Goal: Task Accomplishment & Management: Complete application form

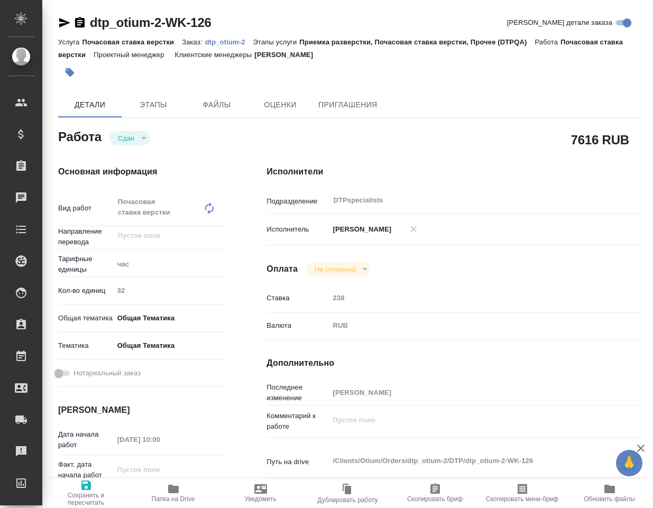
type textarea "x"
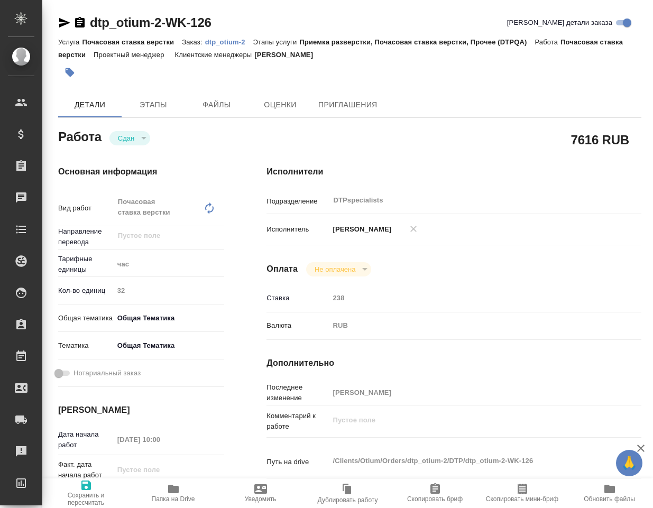
type textarea "x"
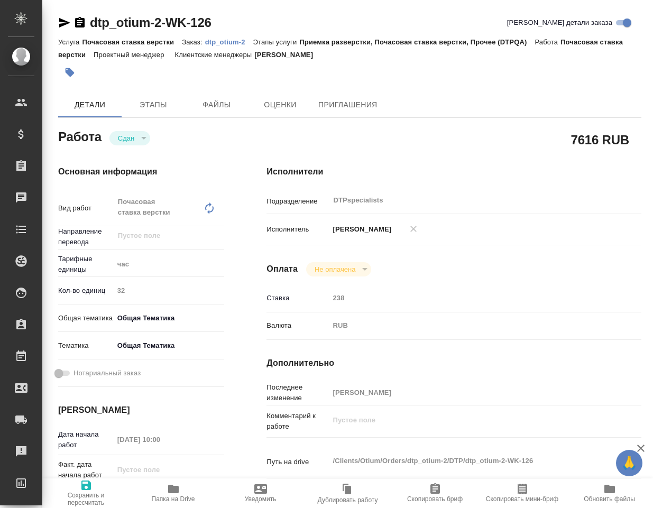
type textarea "x"
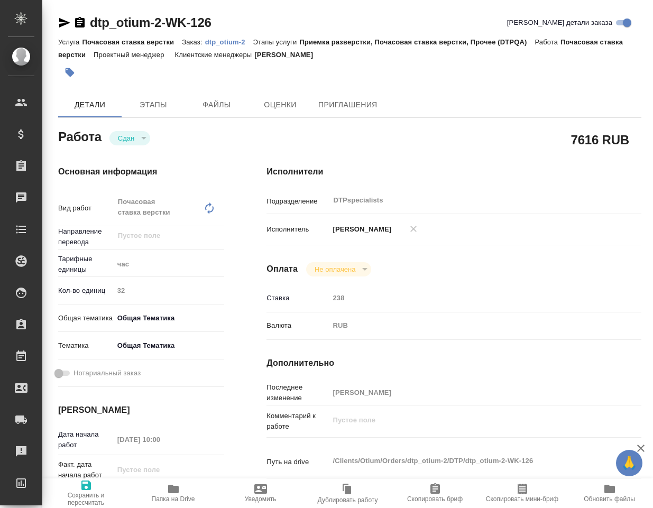
type textarea "x"
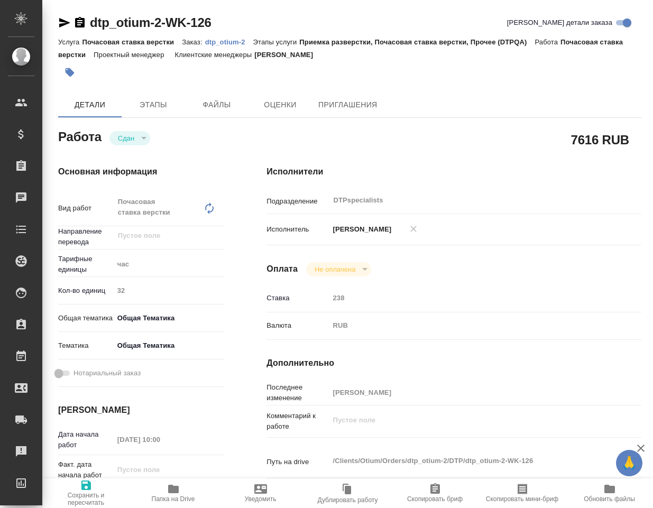
type textarea "x"
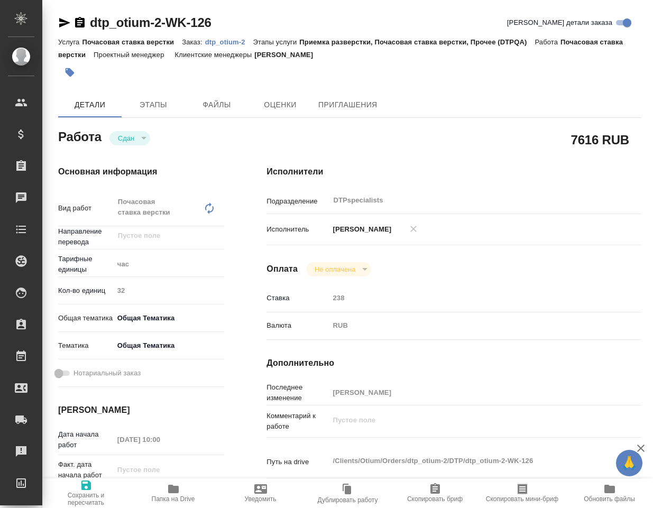
type textarea "x"
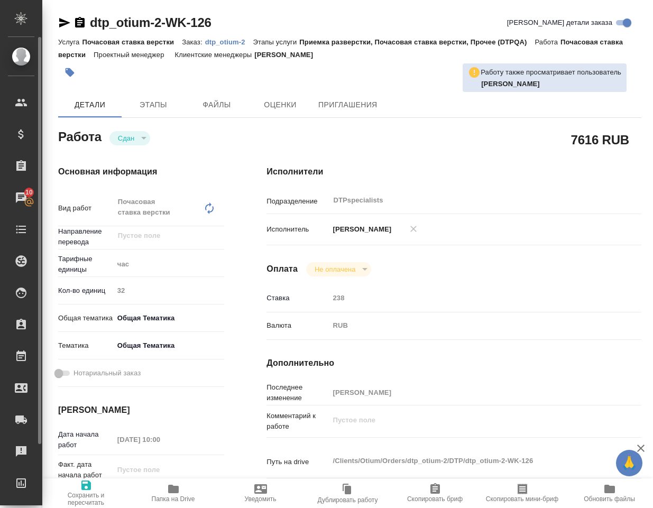
type textarea "x"
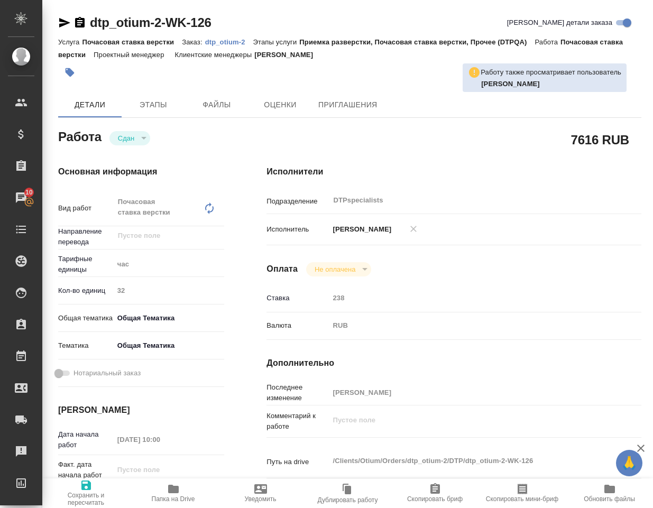
type textarea "x"
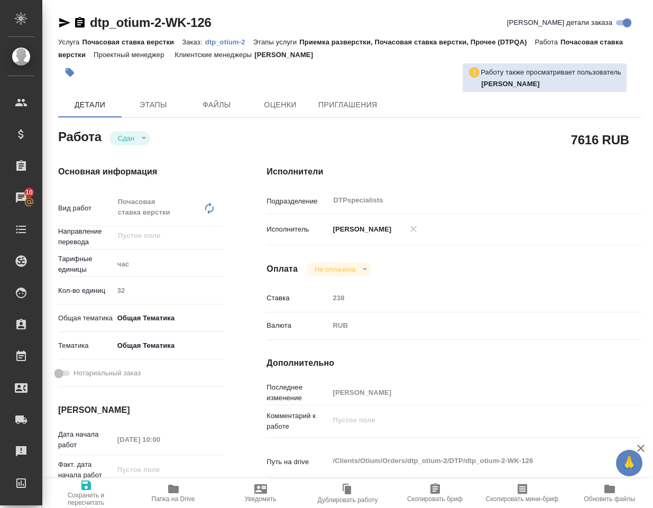
type textarea "x"
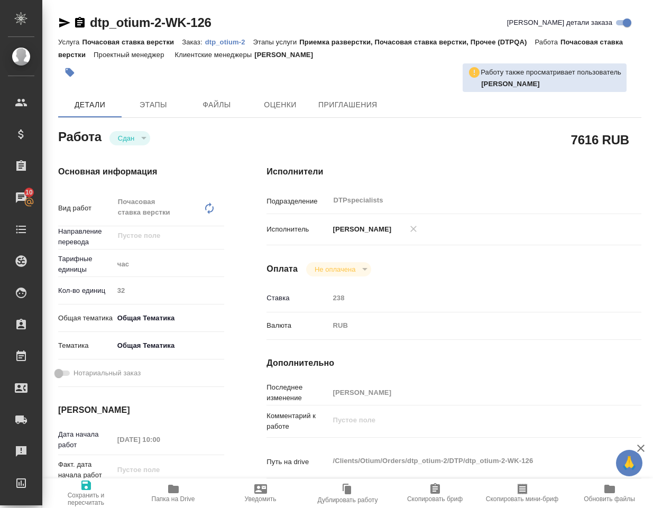
click at [237, 40] on p "dtp_otium-2" at bounding box center [229, 42] width 48 height 8
click at [66, 26] on icon "button" at bounding box center [64, 22] width 13 height 13
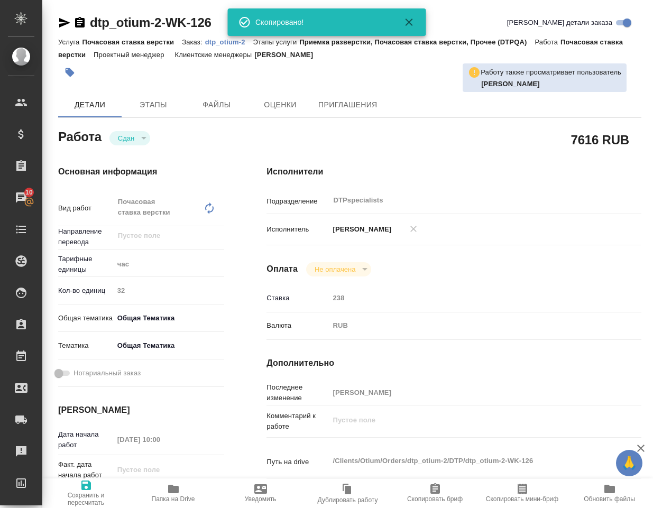
type textarea "x"
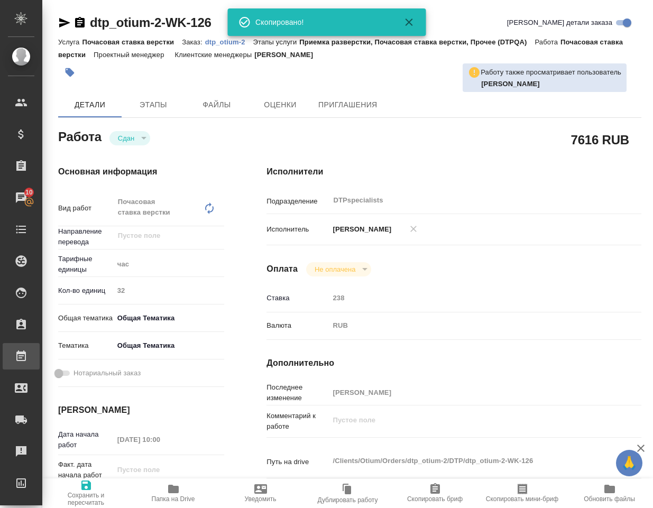
type textarea "x"
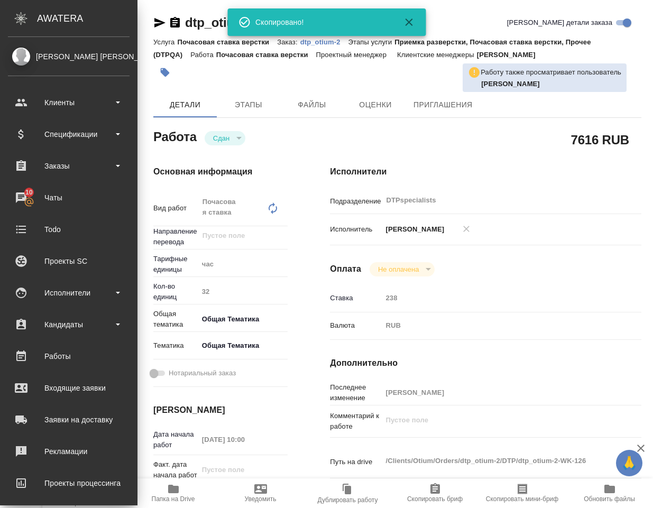
type textarea "x"
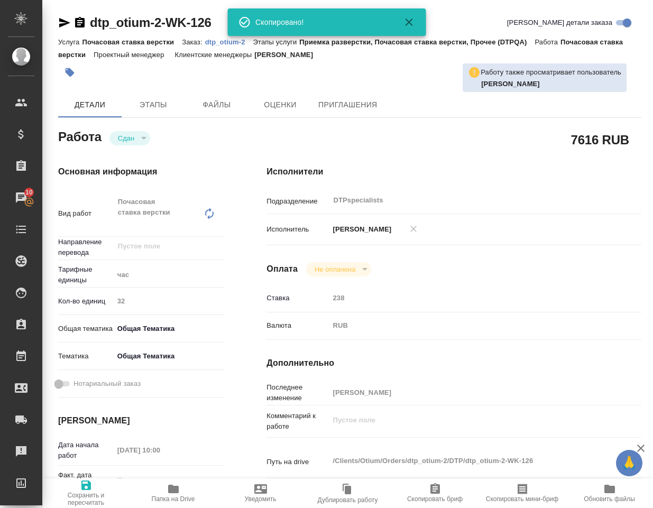
type textarea "x"
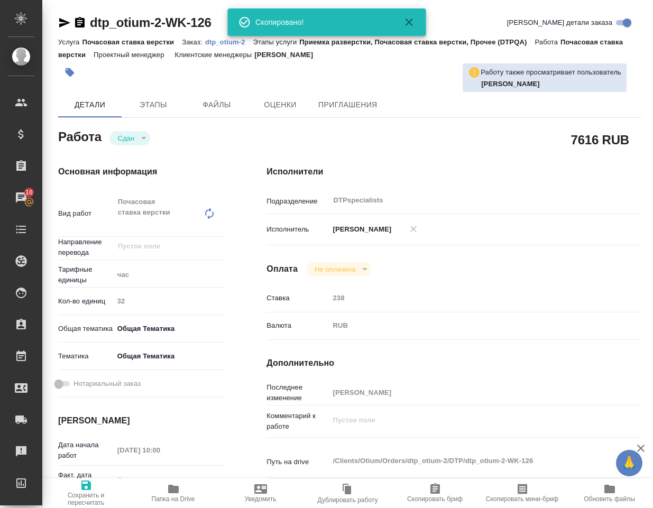
type textarea "x"
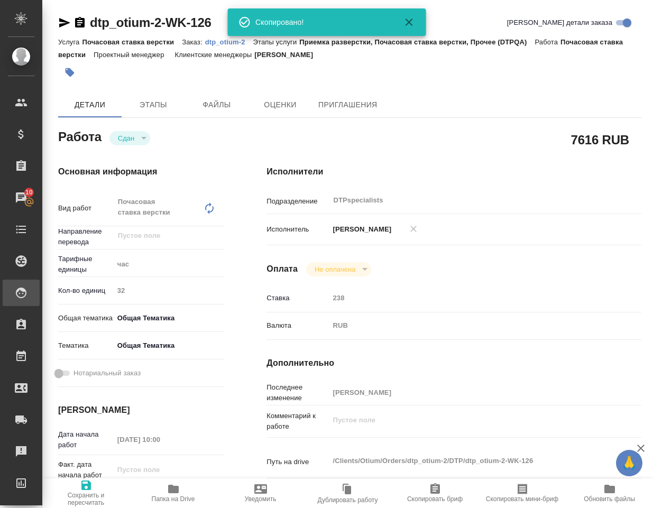
type textarea "x"
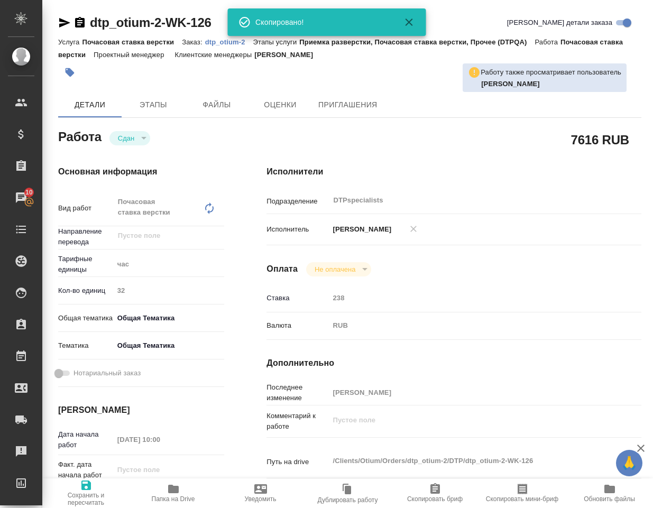
type textarea "x"
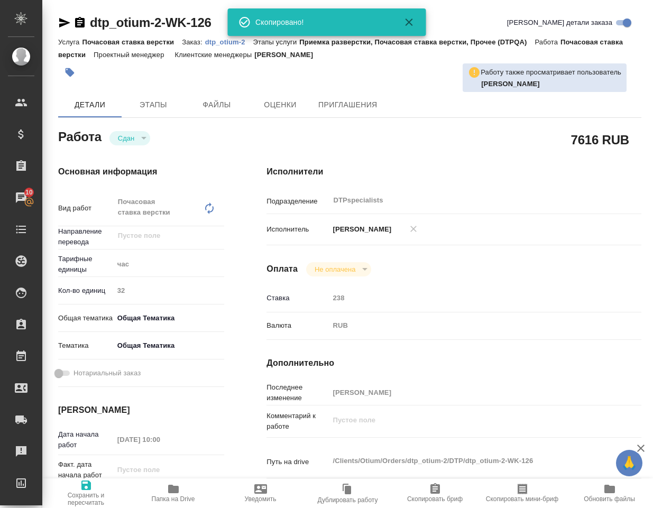
type textarea "x"
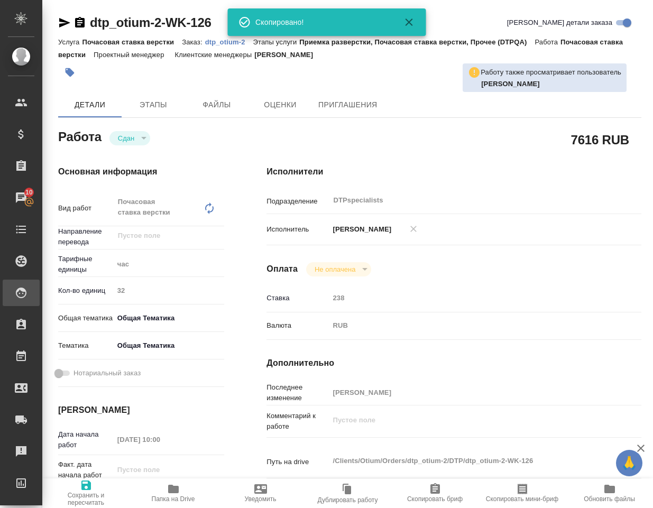
type textarea "x"
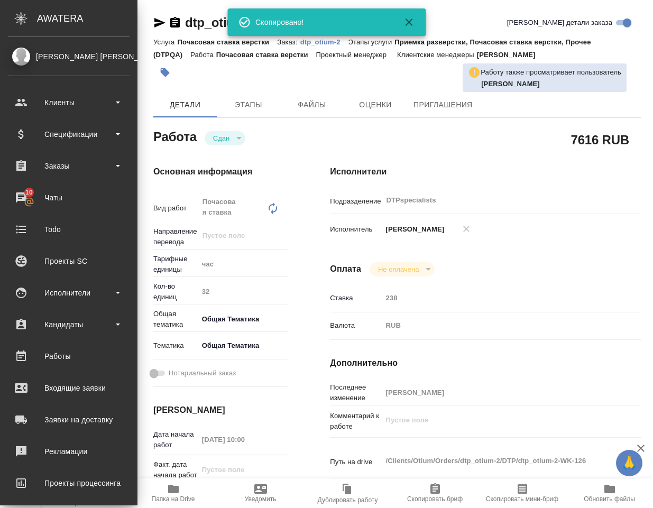
type textarea "x"
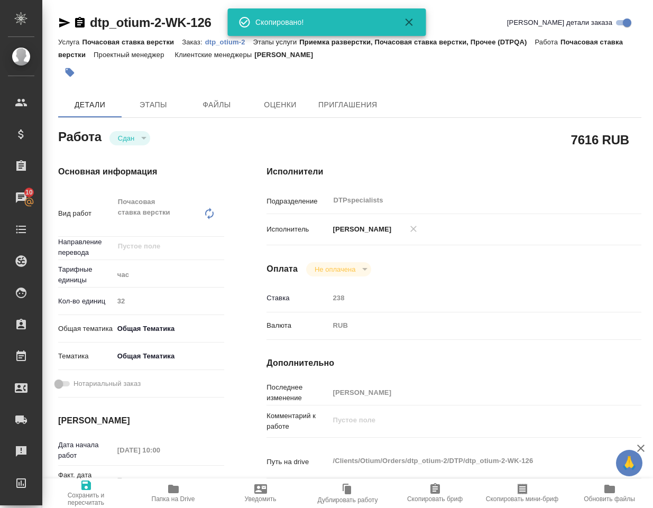
type textarea "x"
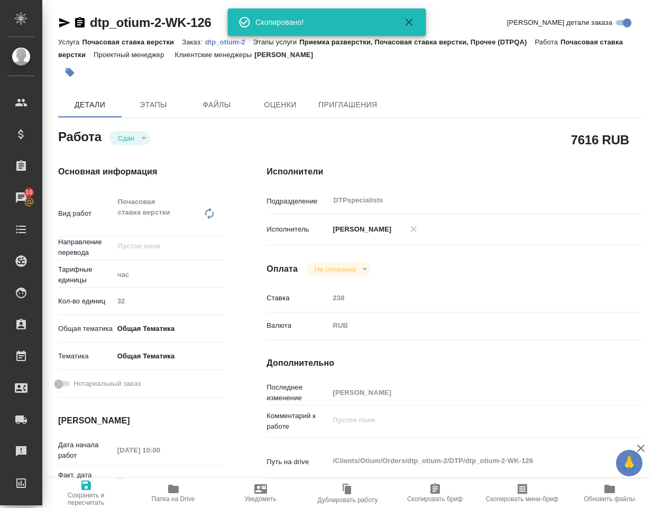
type textarea "x"
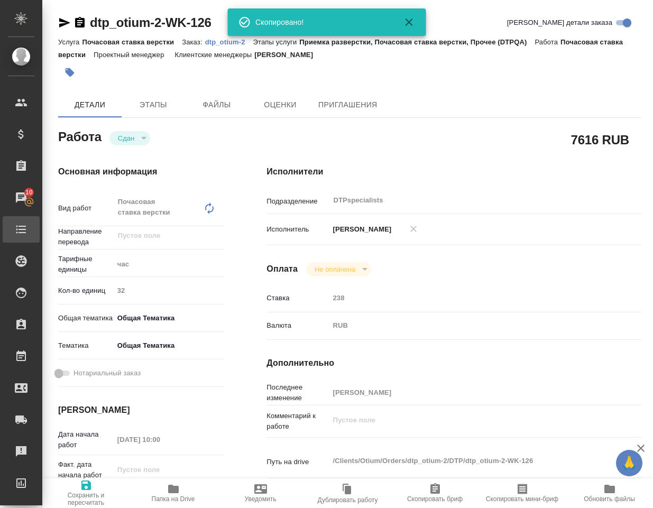
type textarea "x"
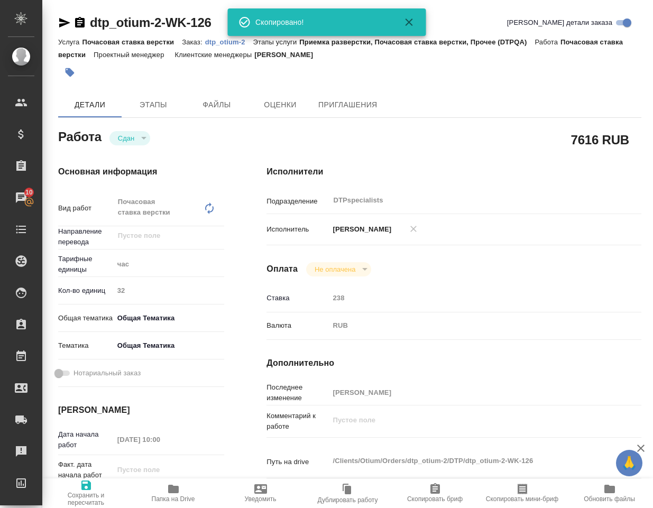
type textarea "x"
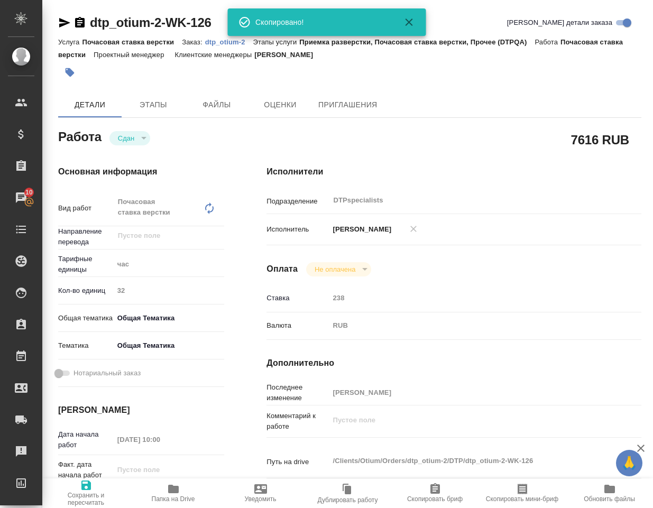
type textarea "x"
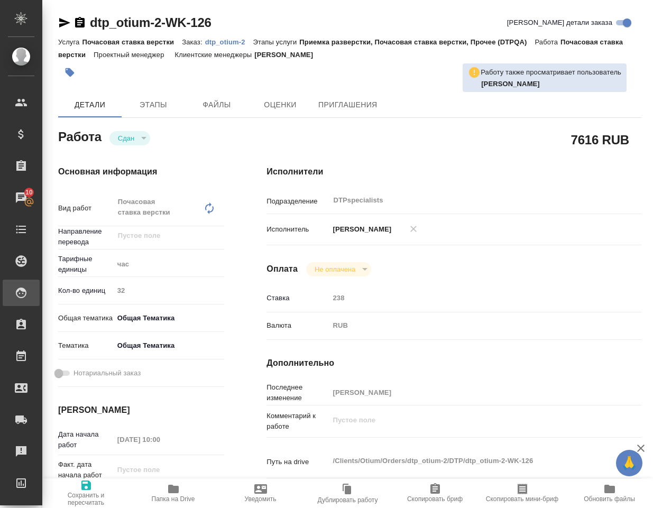
type textarea "x"
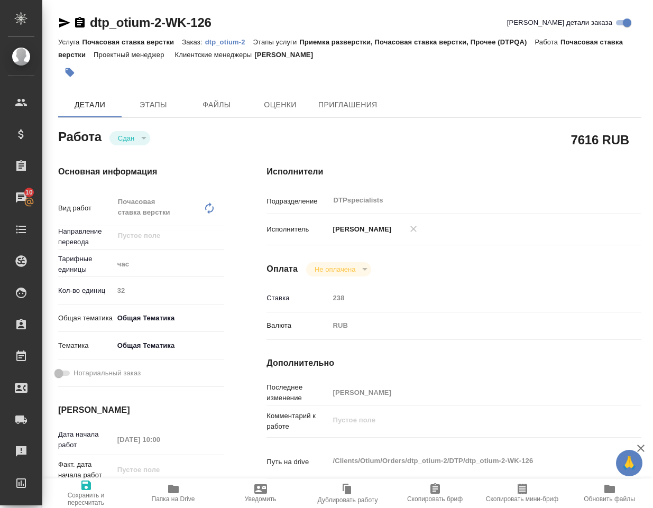
type textarea "x"
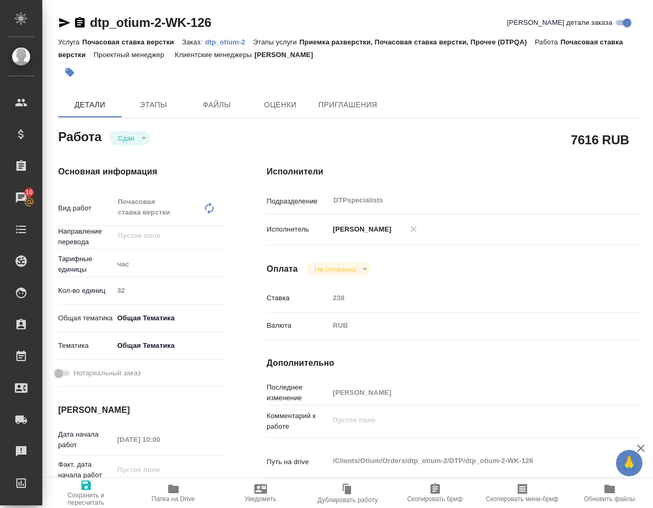
type textarea "x"
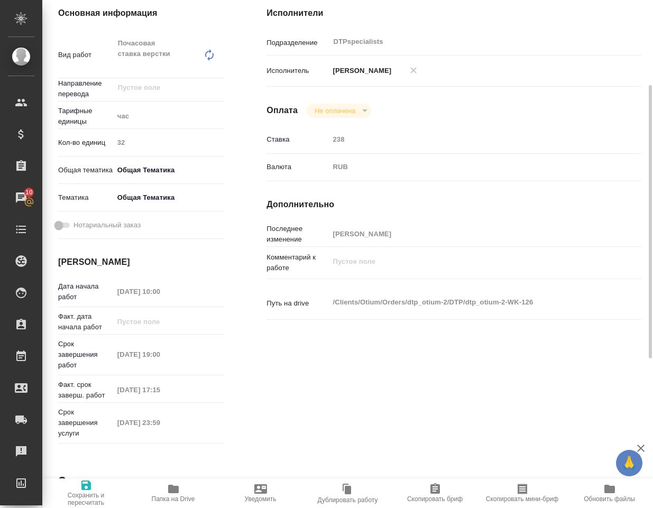
scroll to position [212, 0]
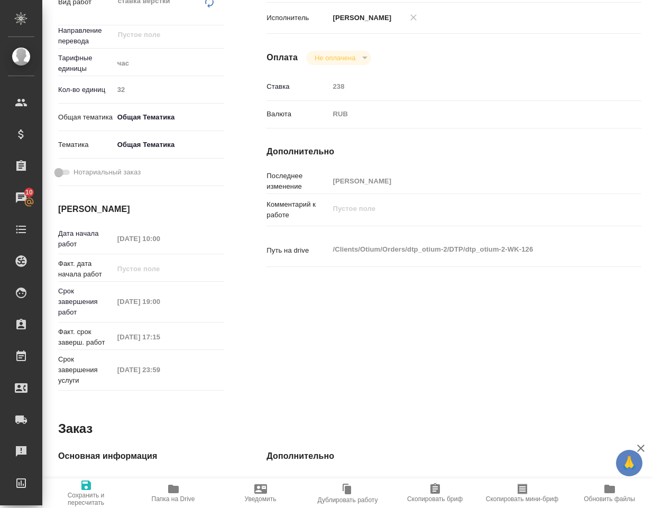
type textarea "x"
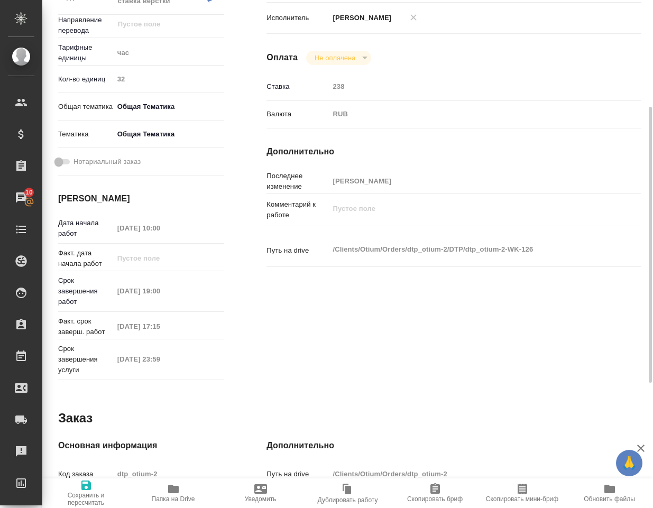
scroll to position [206, 0]
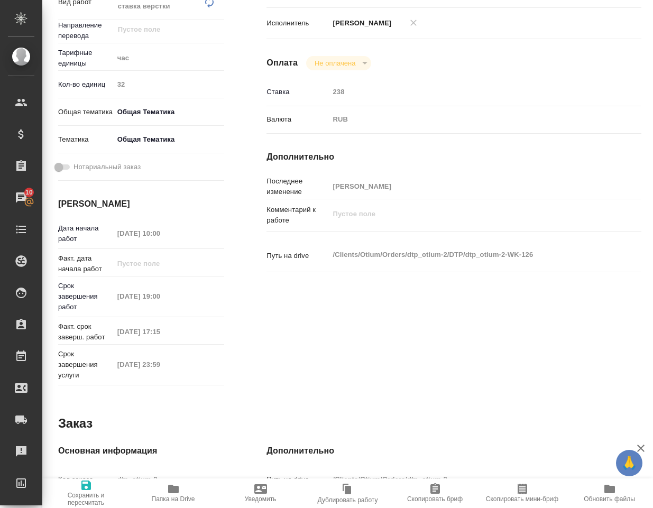
type textarea "x"
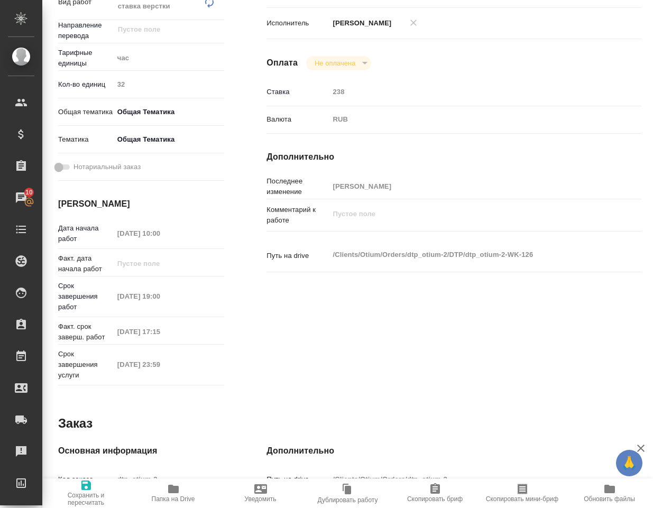
type textarea "x"
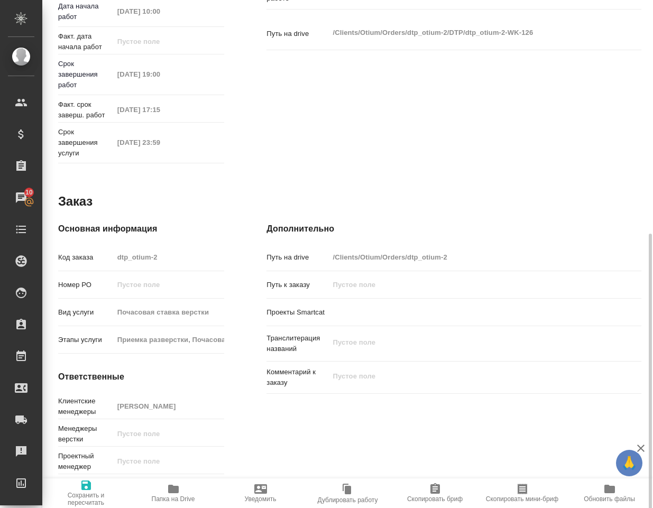
scroll to position [434, 0]
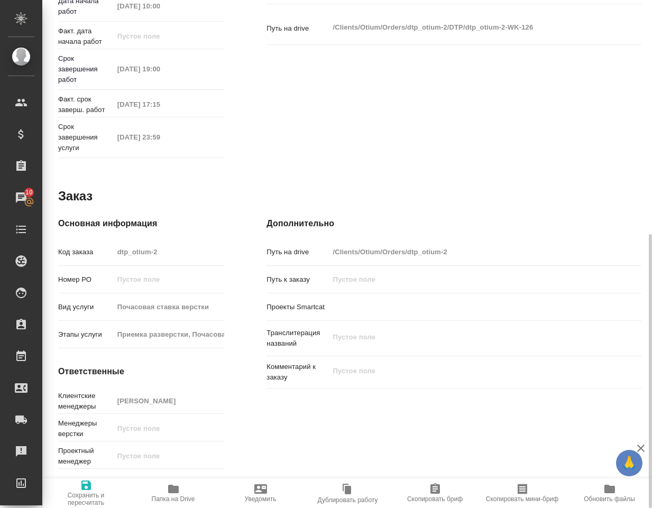
type textarea "x"
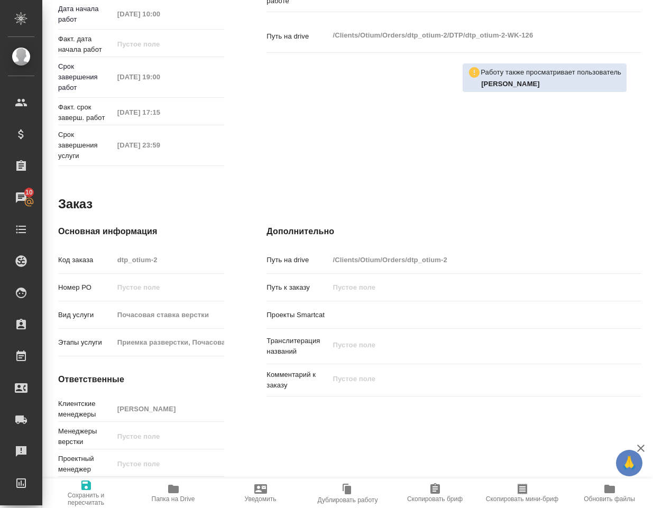
type textarea "x"
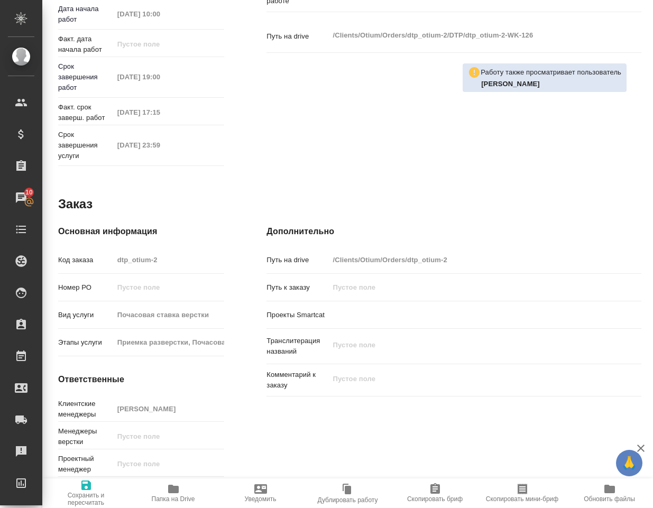
type textarea "x"
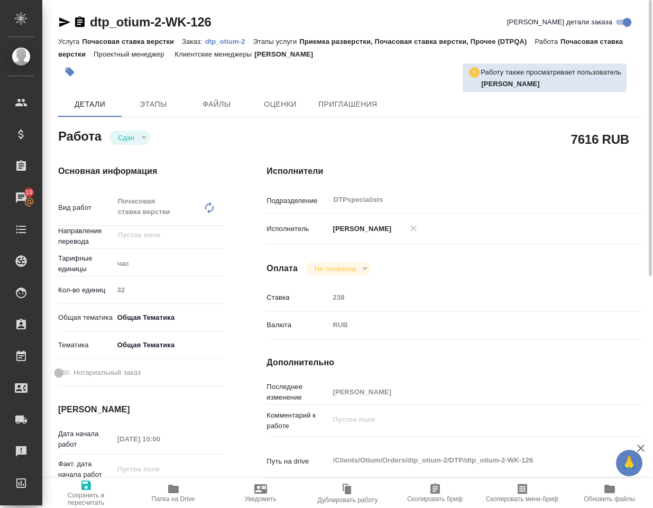
scroll to position [0, 0]
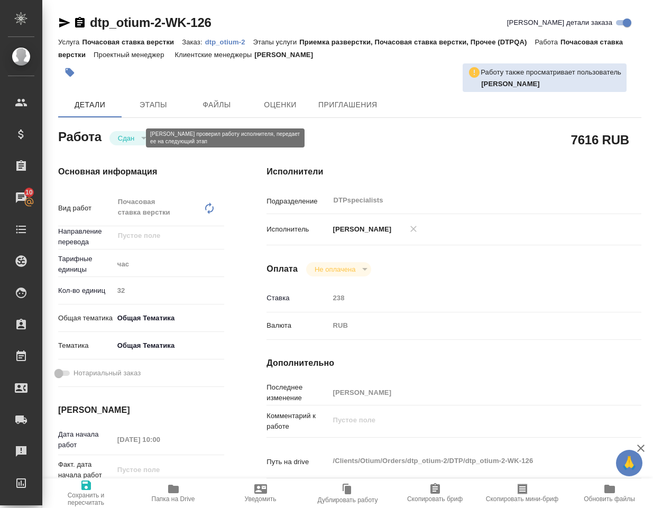
click at [137, 139] on button "Сдан" at bounding box center [126, 138] width 23 height 9
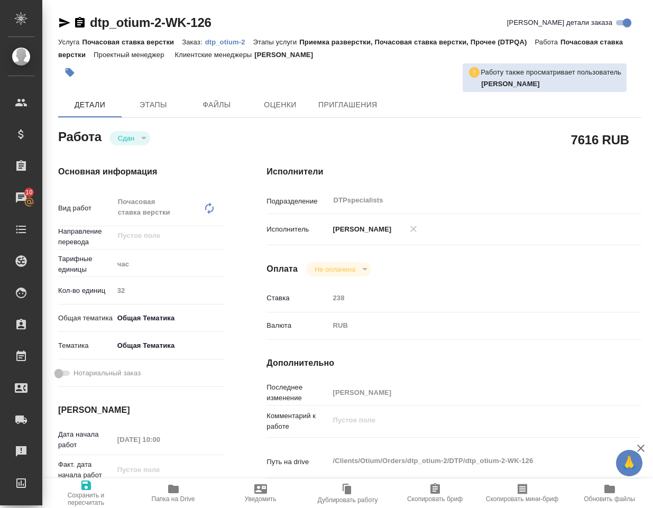
click at [144, 137] on div "Сдан" at bounding box center [129, 138] width 41 height 14
click at [145, 140] on div "Сдан" at bounding box center [129, 138] width 41 height 14
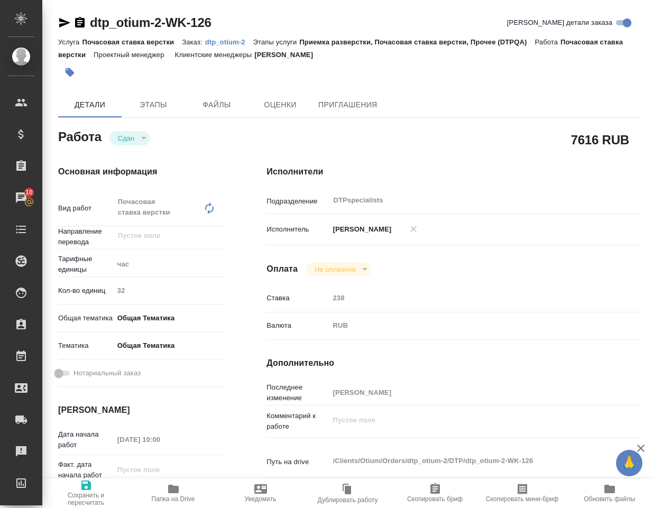
click at [142, 134] on div "Сдан" at bounding box center [129, 138] width 41 height 14
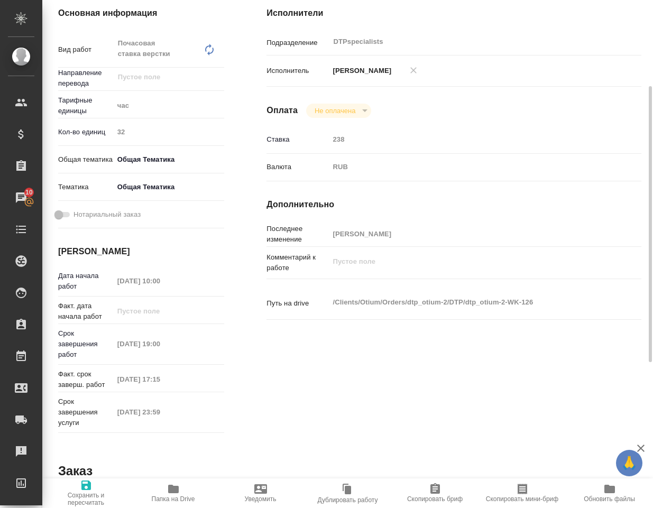
scroll to position [317, 0]
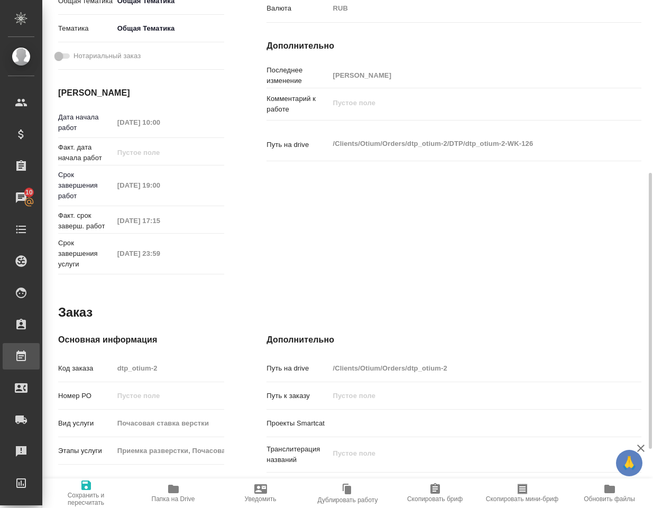
type textarea "x"
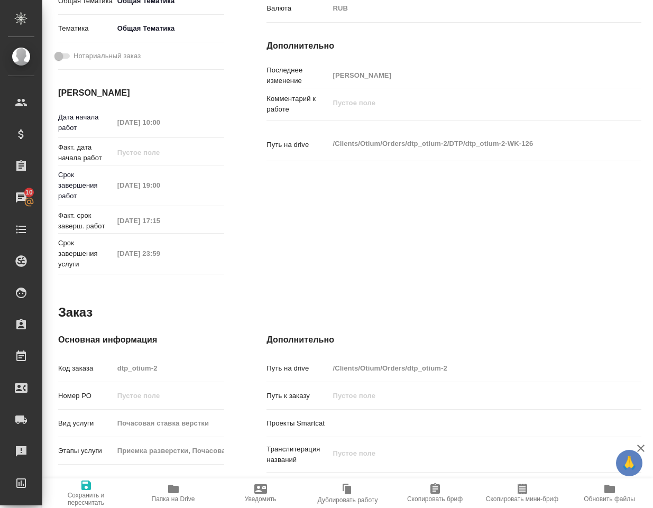
click at [379, 248] on div "Исполнители Подразделение DTPspecialists ​ Исполнитель Ковтун Светлана Оплата Н…" at bounding box center [453, 63] width 417 height 473
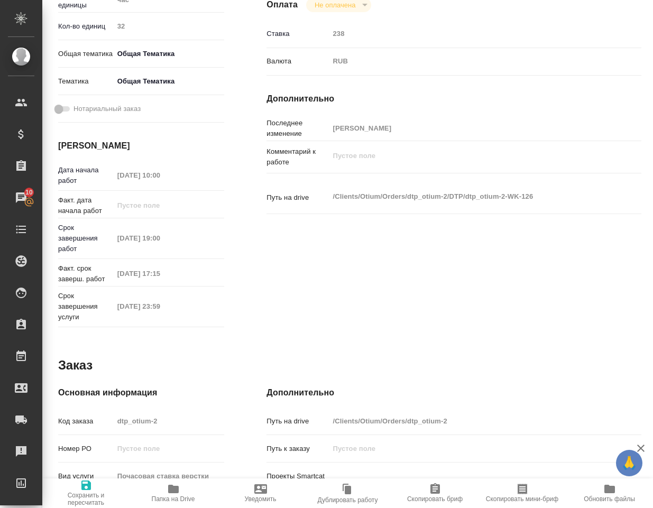
type textarea "x"
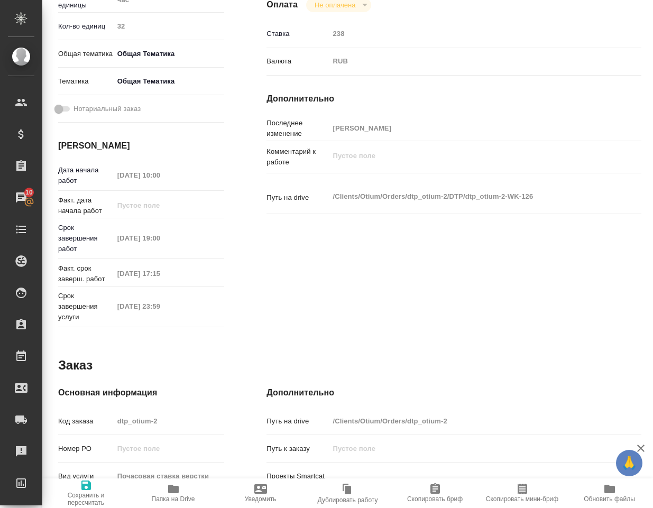
type textarea "x"
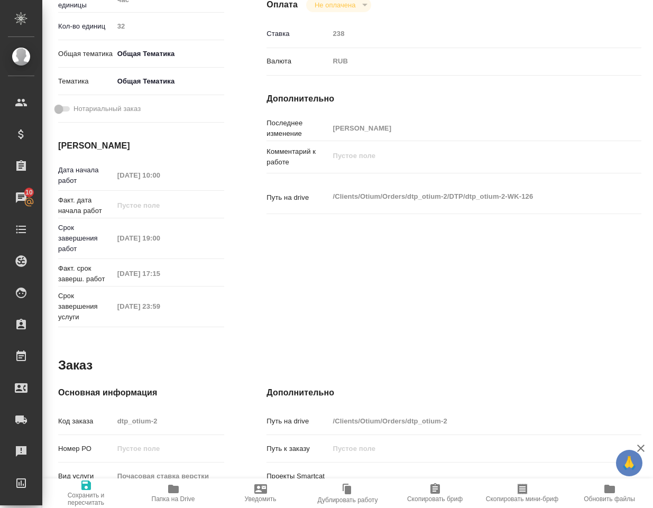
type textarea "x"
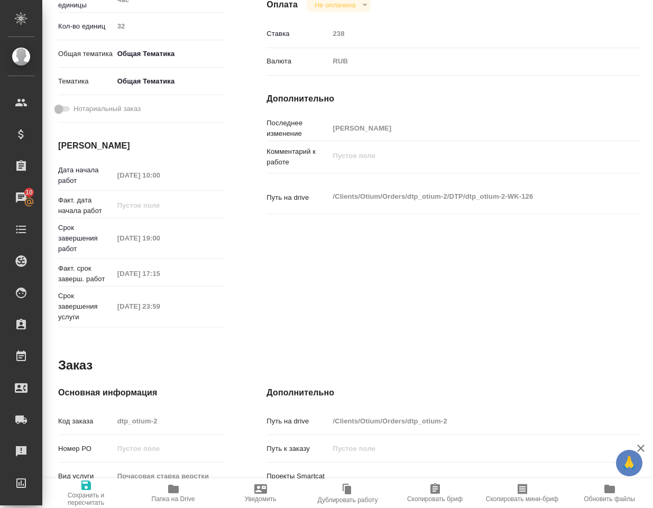
type textarea "x"
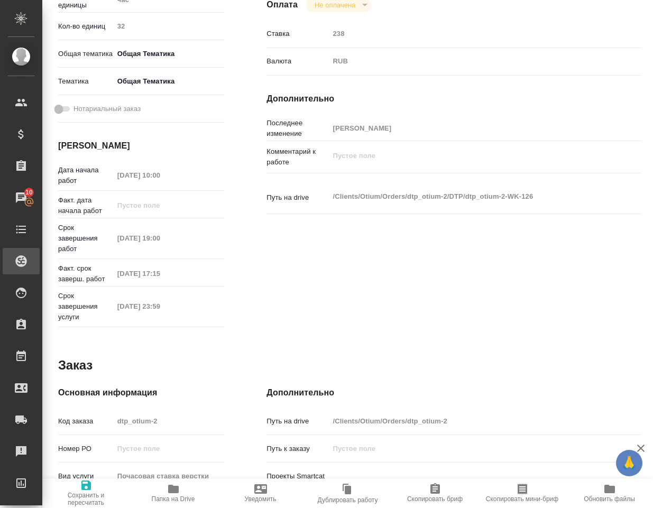
type textarea "x"
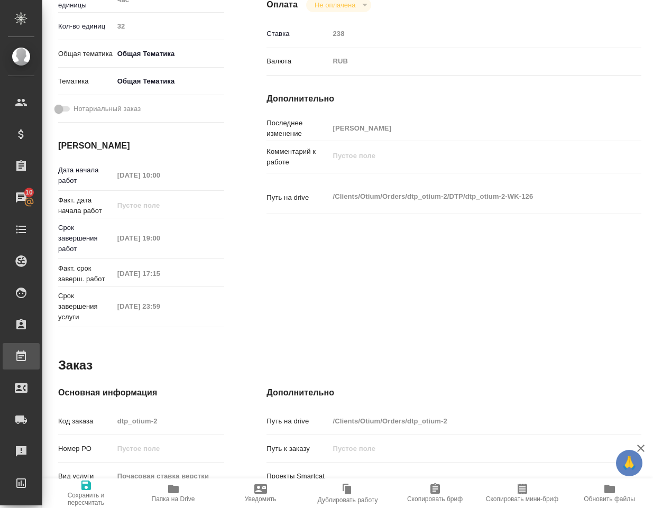
type textarea "x"
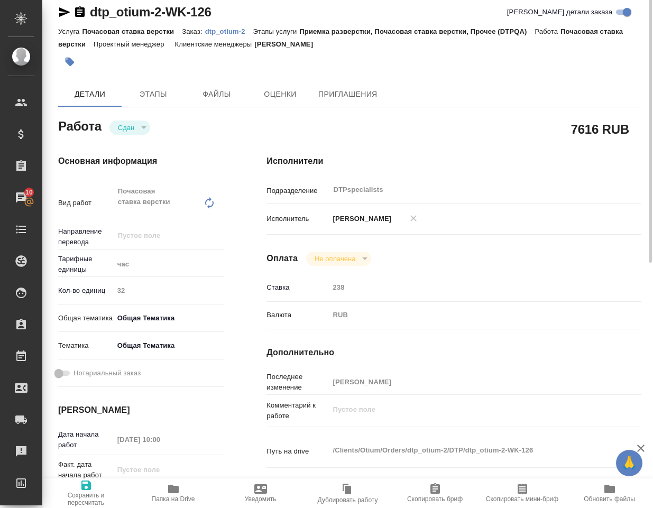
scroll to position [0, 0]
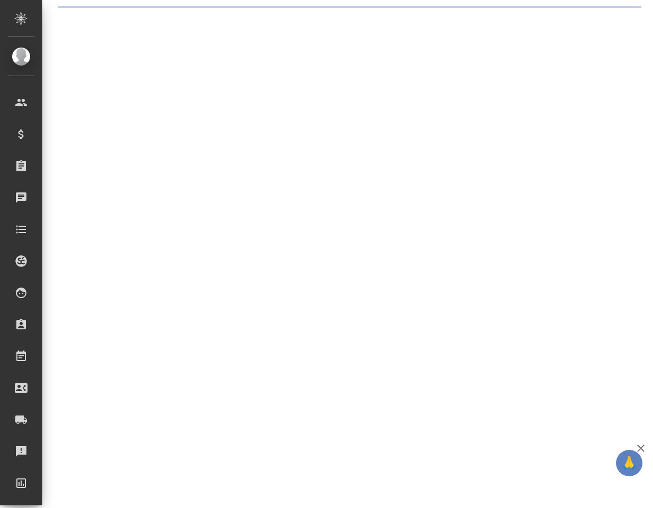
select select "RU"
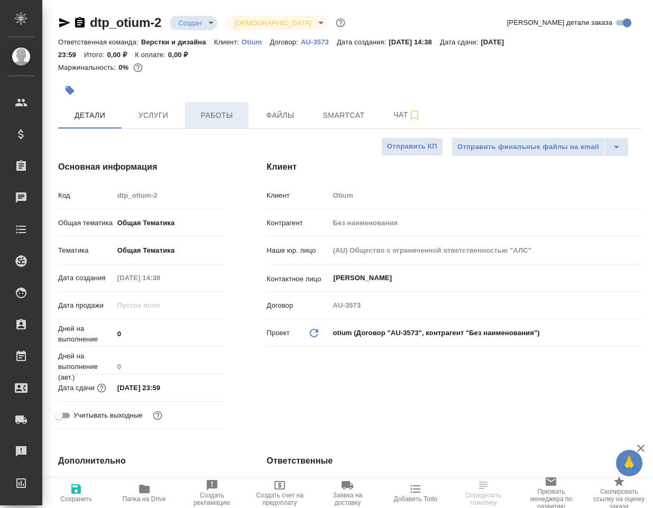
type textarea "x"
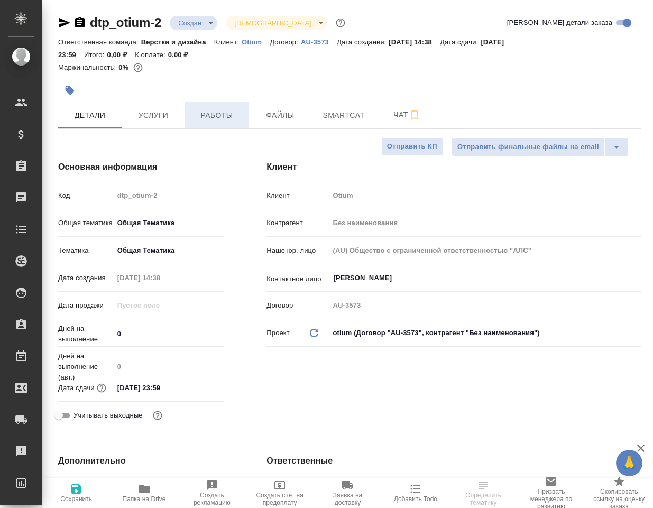
type textarea "x"
click at [222, 117] on span "Работы" at bounding box center [216, 115] width 51 height 13
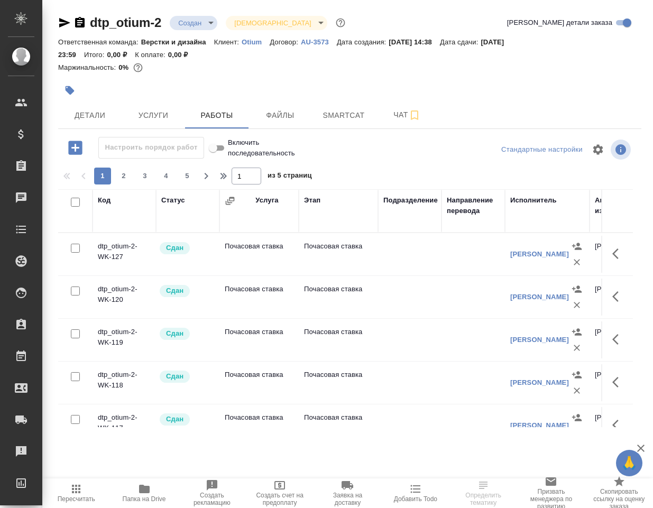
click at [120, 252] on td "dtp_otium-2-WK-127" at bounding box center [124, 254] width 63 height 37
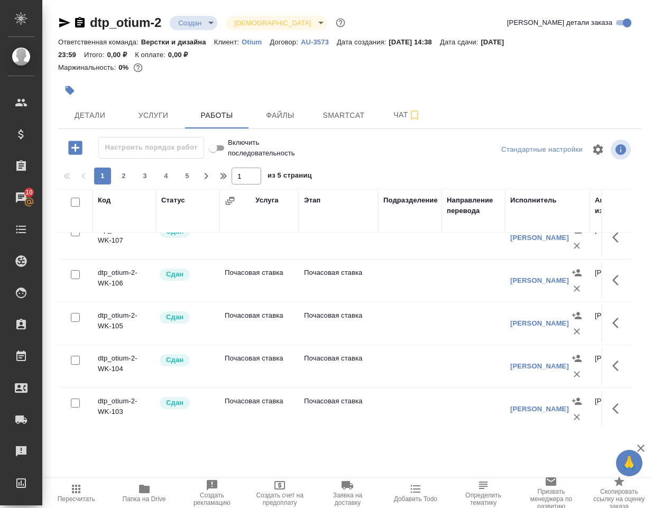
scroll to position [885, 0]
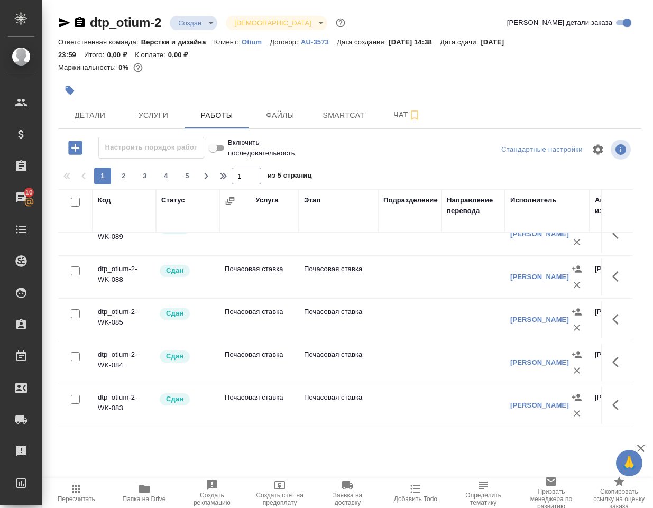
click at [123, 393] on td "dtp_otium-2-WK-083" at bounding box center [124, 405] width 63 height 37
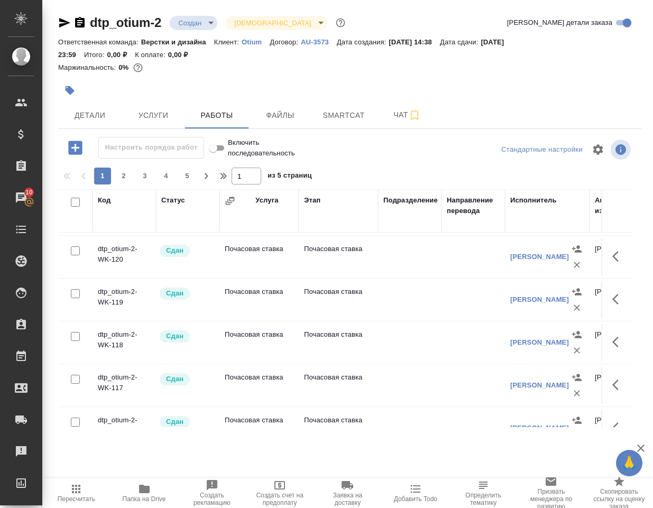
scroll to position [0, 0]
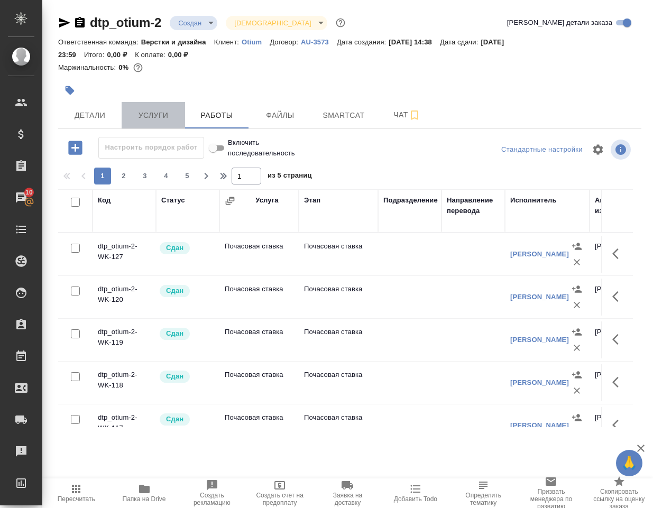
click at [146, 117] on span "Услуги" at bounding box center [153, 115] width 51 height 13
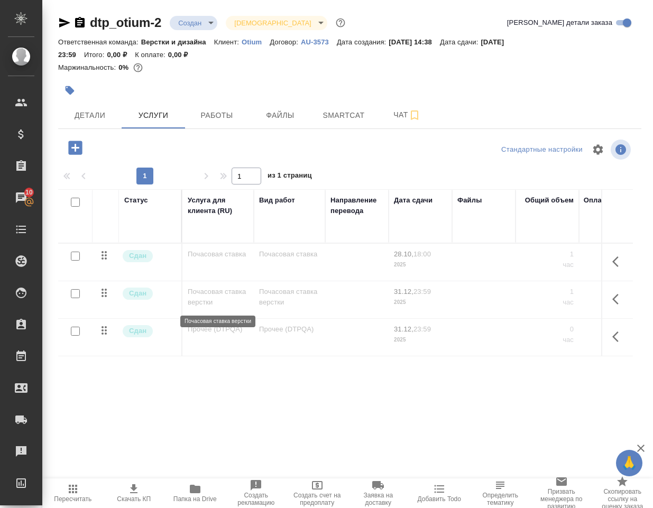
click at [215, 300] on p "Почасовая ставка верстки" at bounding box center [218, 297] width 61 height 21
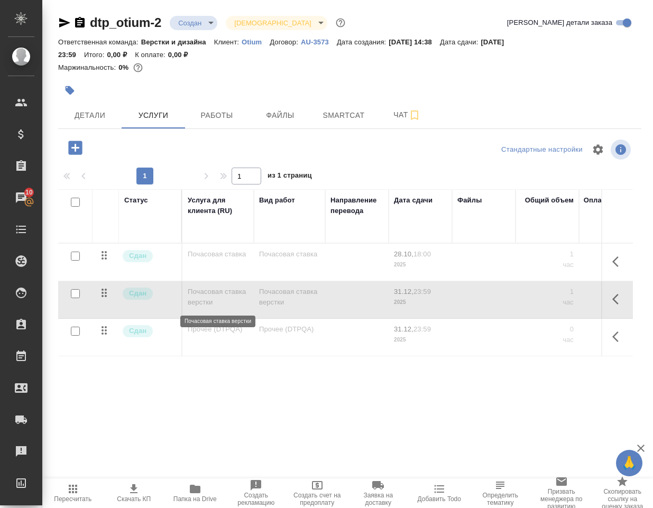
click at [215, 300] on p "Почасовая ставка верстки" at bounding box center [218, 297] width 61 height 21
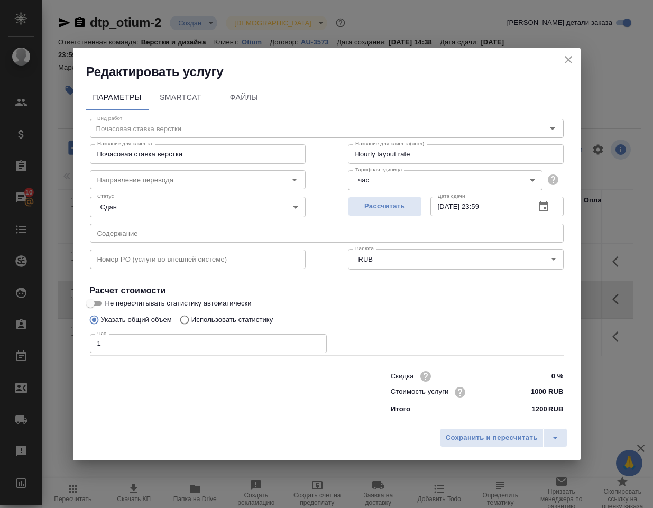
click at [567, 59] on icon "close" at bounding box center [568, 59] width 7 height 7
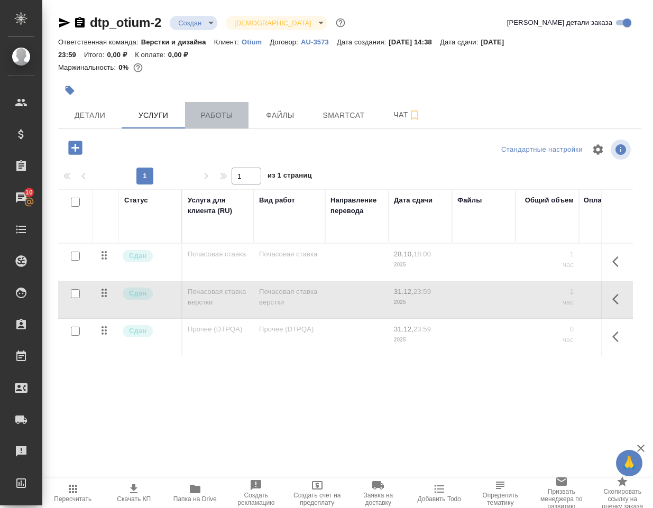
click at [222, 114] on span "Работы" at bounding box center [216, 115] width 51 height 13
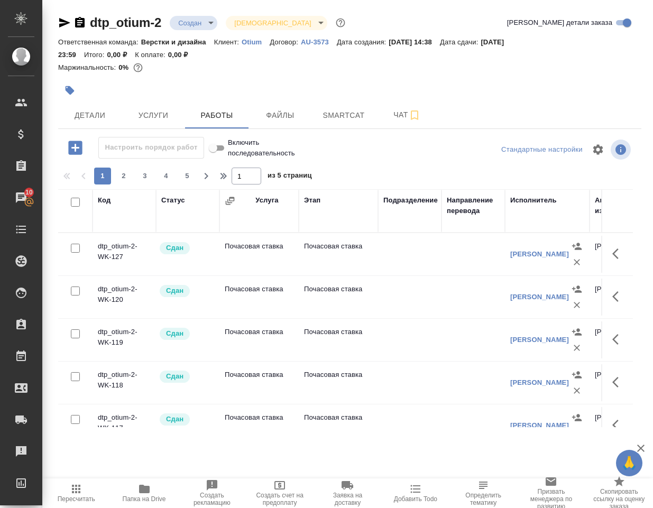
click at [523, 201] on div "Исполнитель" at bounding box center [533, 200] width 47 height 11
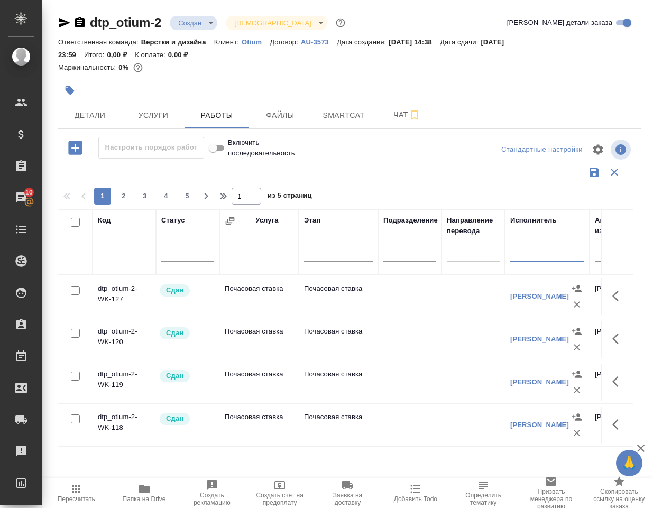
click at [525, 256] on input "text" at bounding box center [547, 254] width 74 height 13
type input "R"
type input "Ковтун"
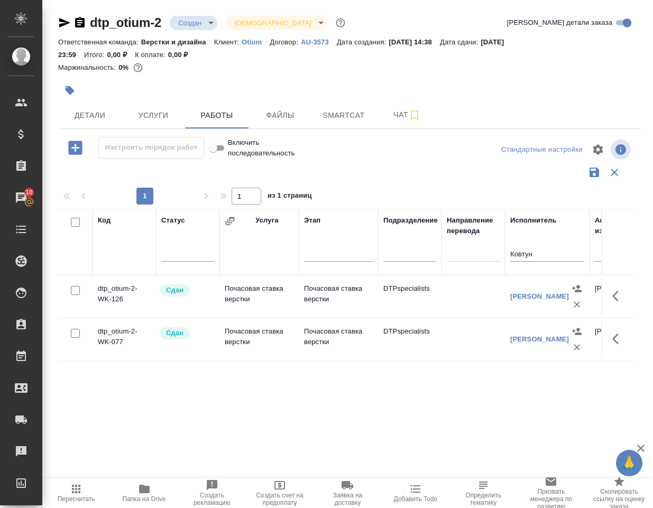
click at [123, 338] on td "dtp_otium-2-WK-077" at bounding box center [124, 339] width 63 height 37
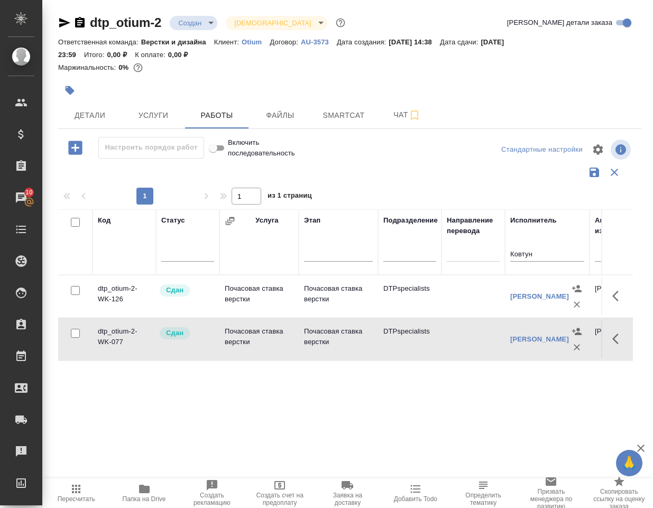
click at [122, 300] on td "dtp_otium-2-WK-126" at bounding box center [124, 296] width 63 height 37
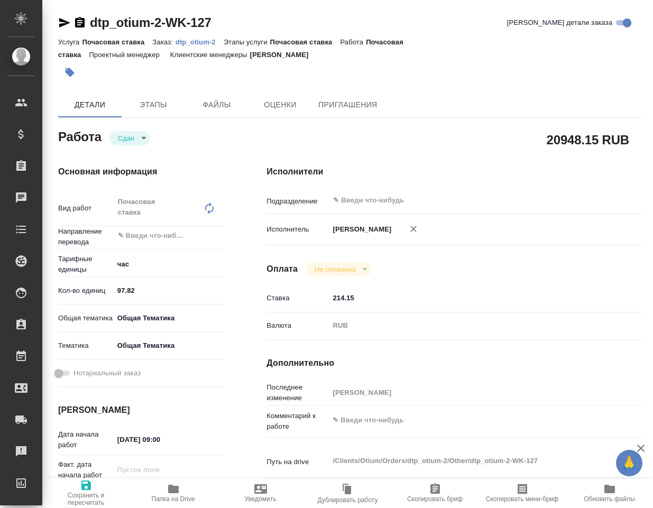
type textarea "x"
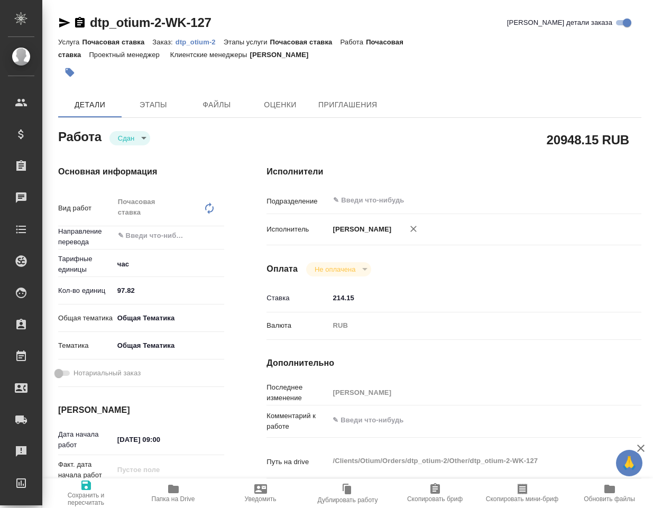
type textarea "x"
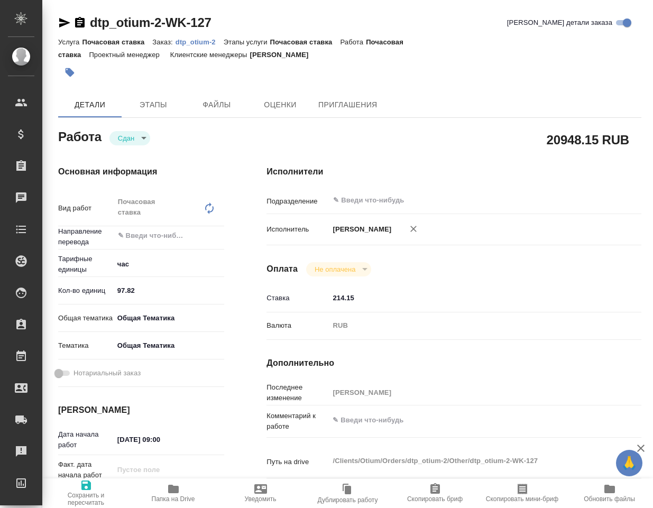
type textarea "x"
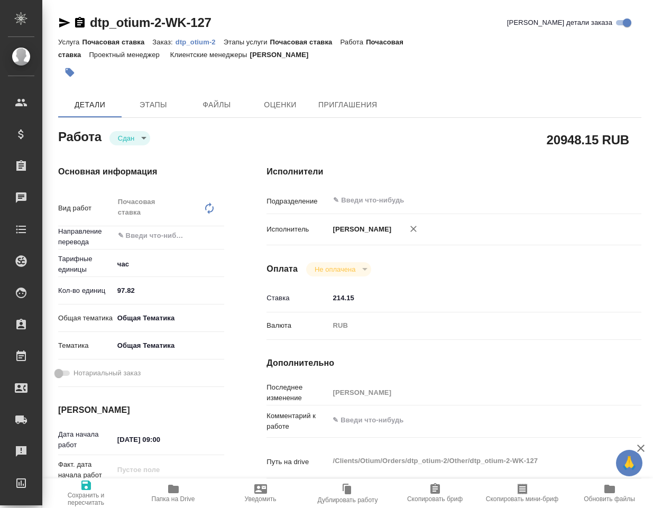
type textarea "x"
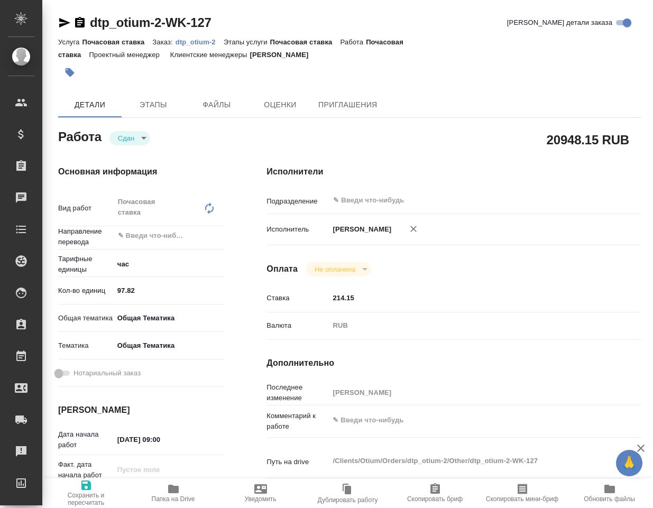
type textarea "x"
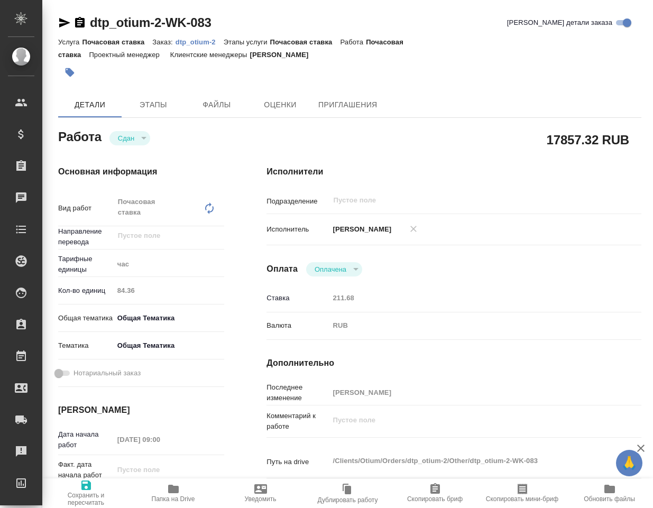
type textarea "x"
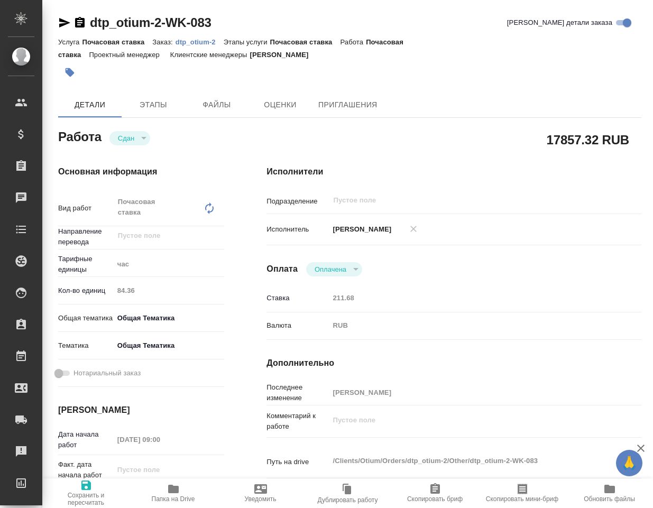
type textarea "x"
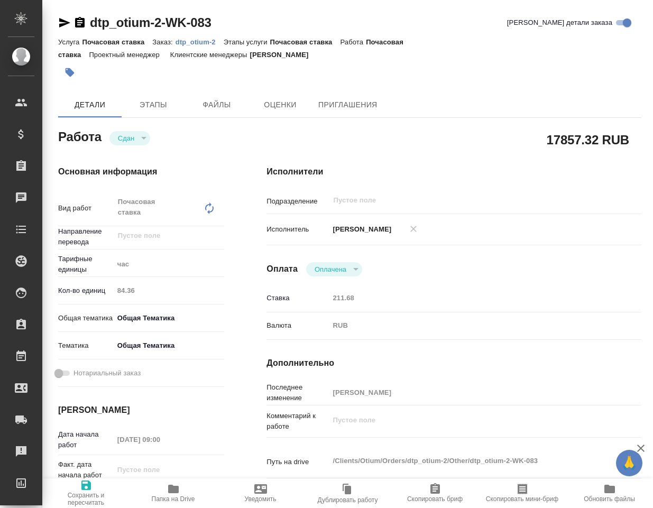
type textarea "x"
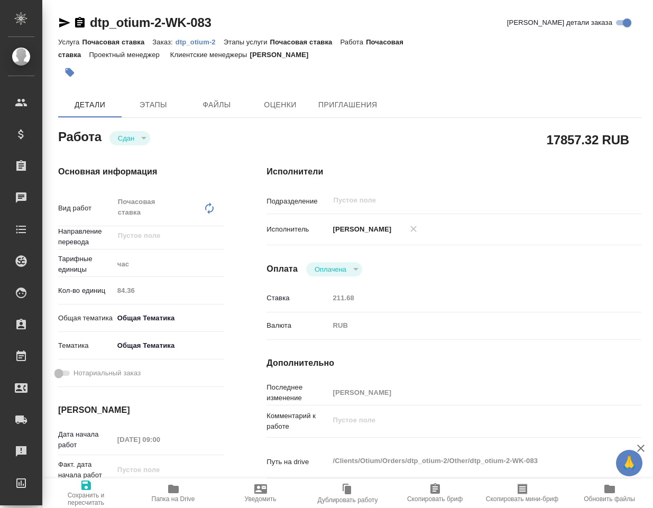
type textarea "x"
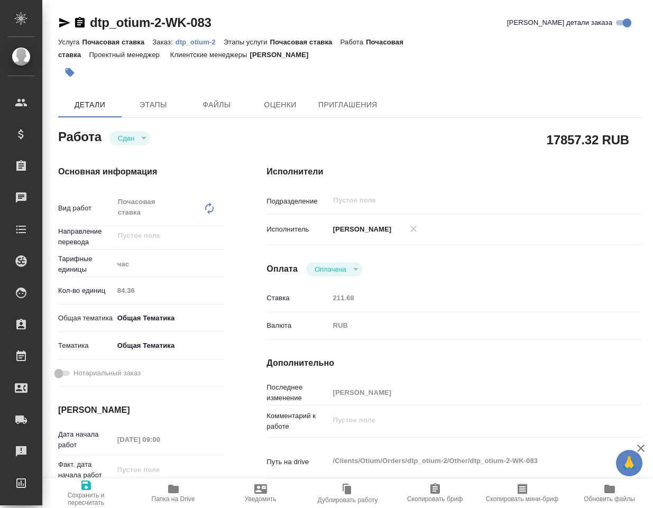
type textarea "x"
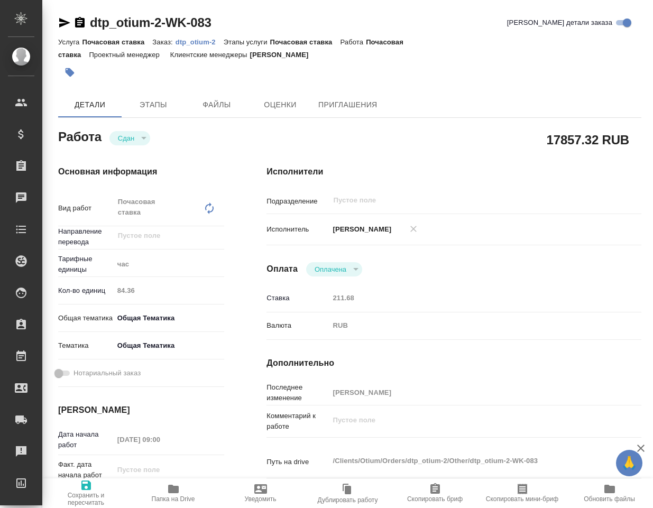
type textarea "x"
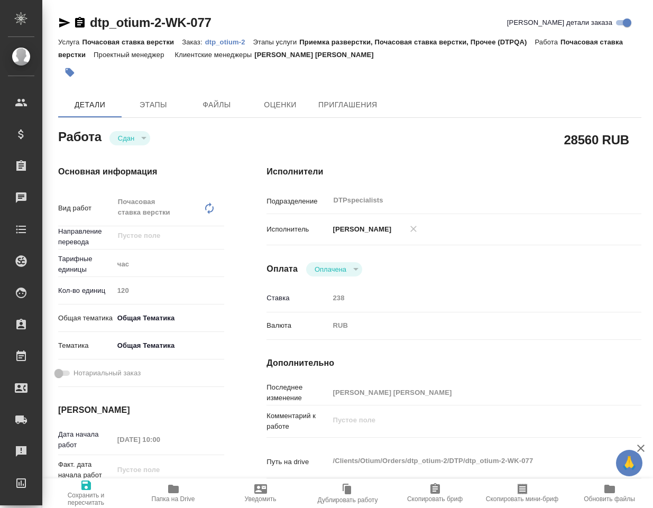
type textarea "x"
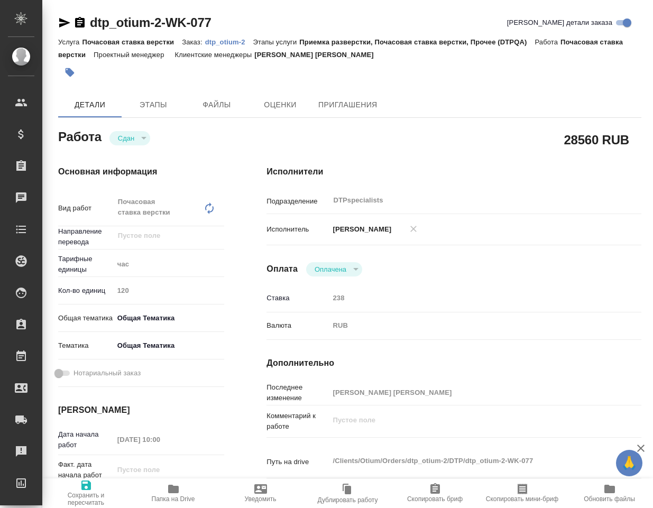
type textarea "x"
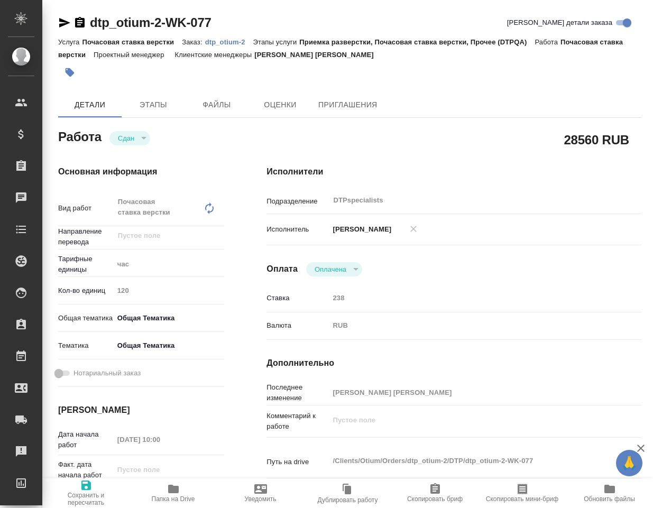
type textarea "x"
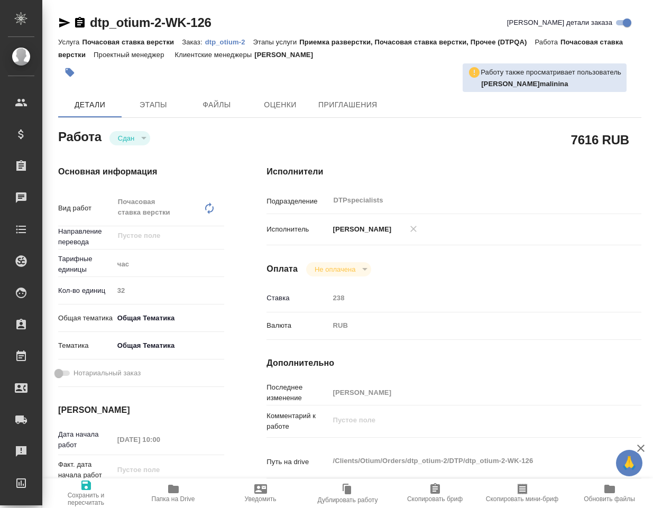
type textarea "x"
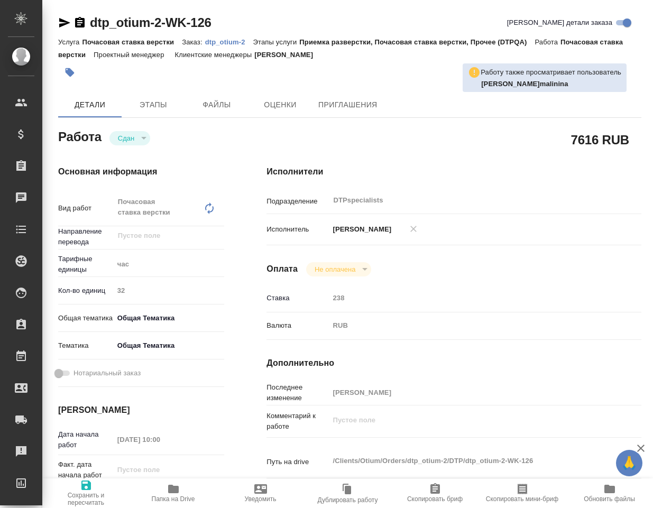
type textarea "x"
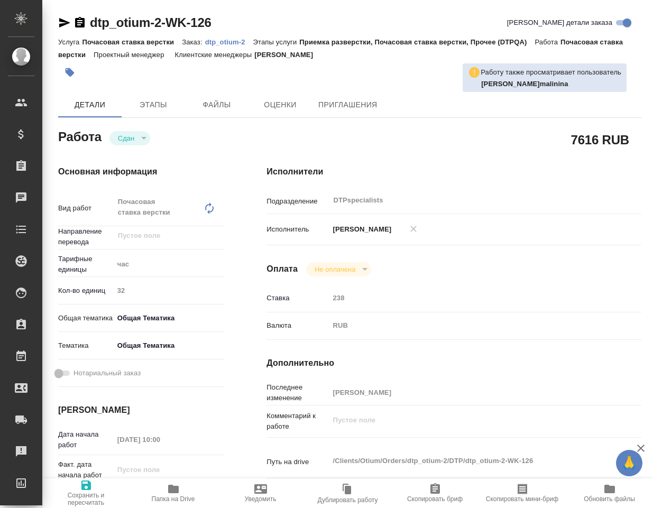
type textarea "x"
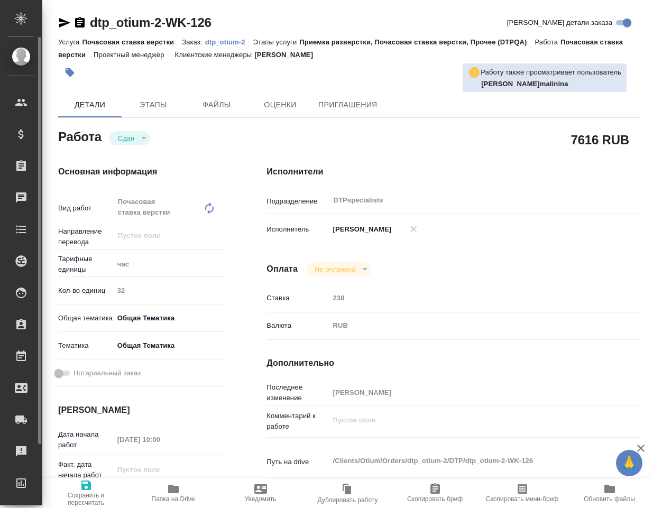
type textarea "x"
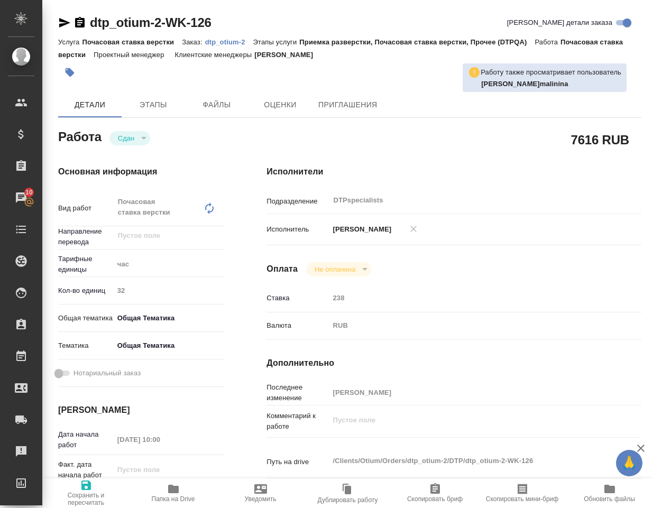
type textarea "x"
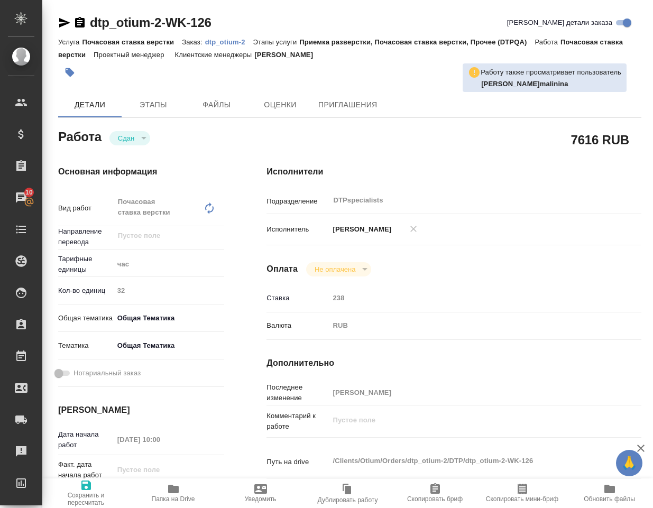
type textarea "x"
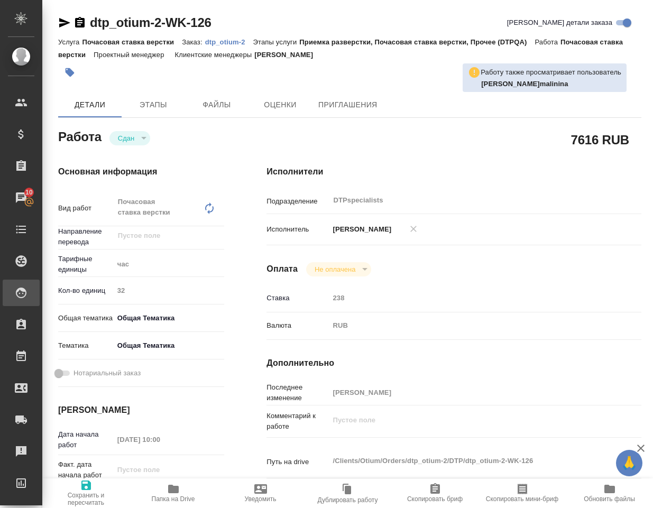
type textarea "x"
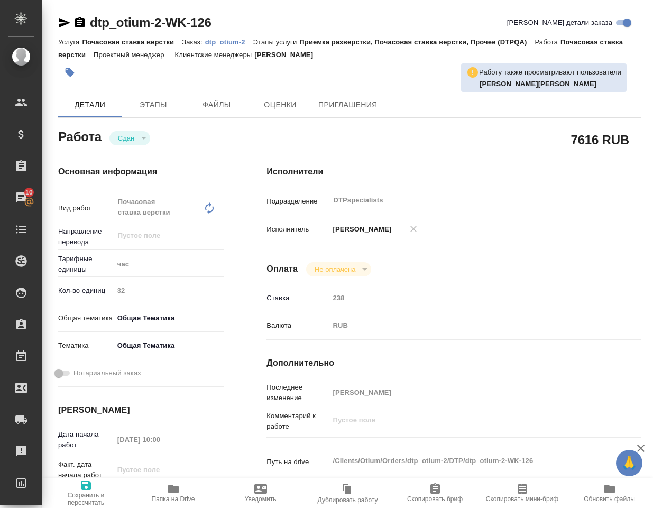
type textarea "x"
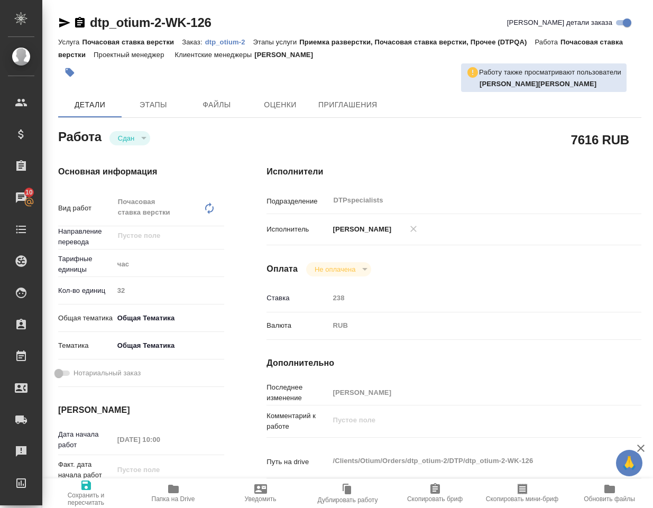
type textarea "x"
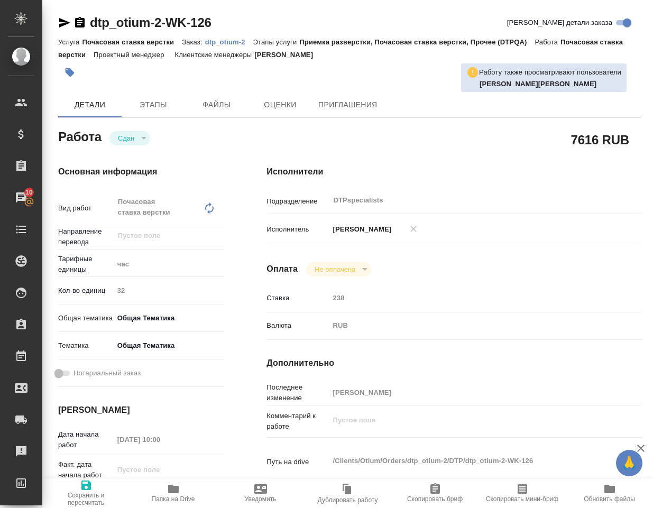
type textarea "x"
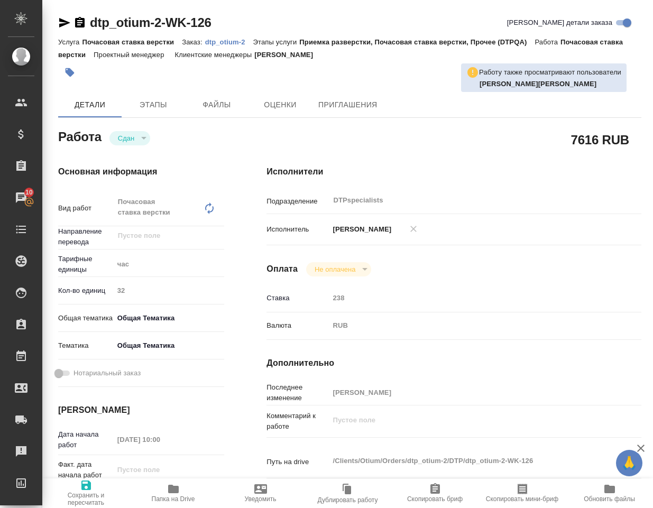
scroll to position [106, 0]
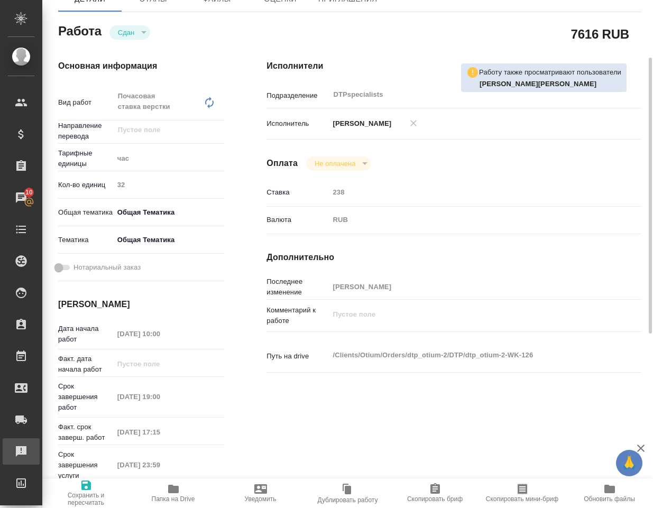
type textarea "x"
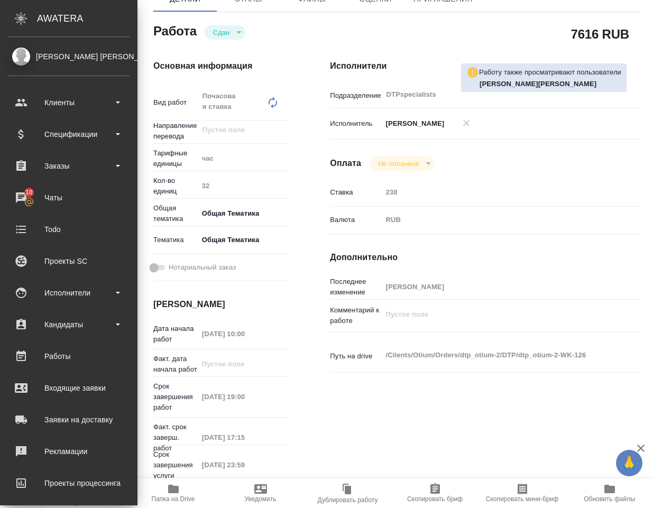
type textarea "x"
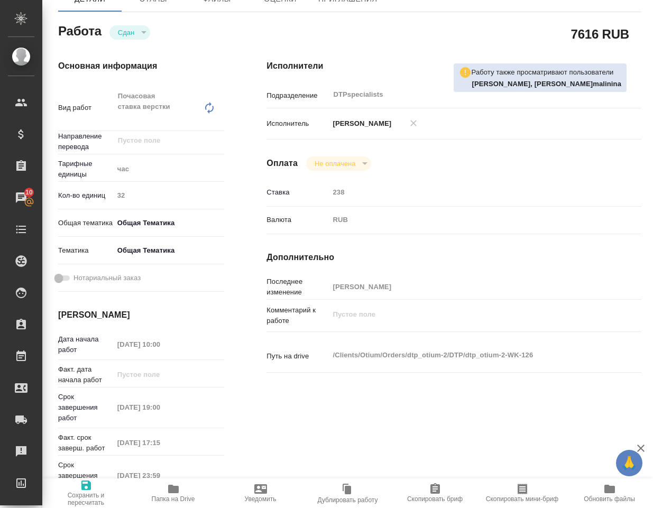
type textarea "x"
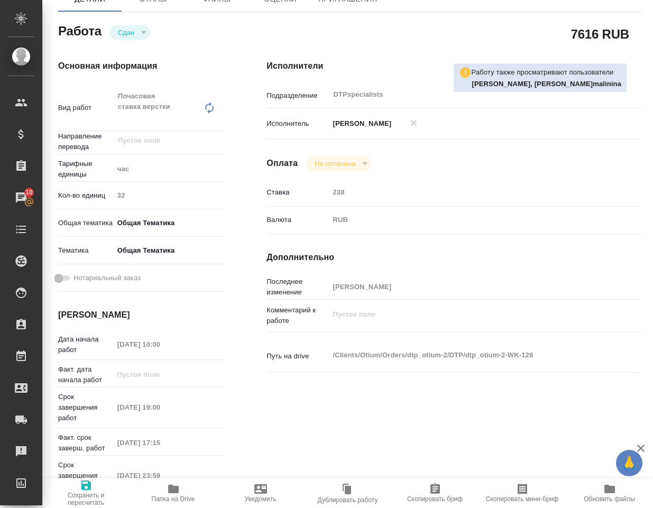
type textarea "x"
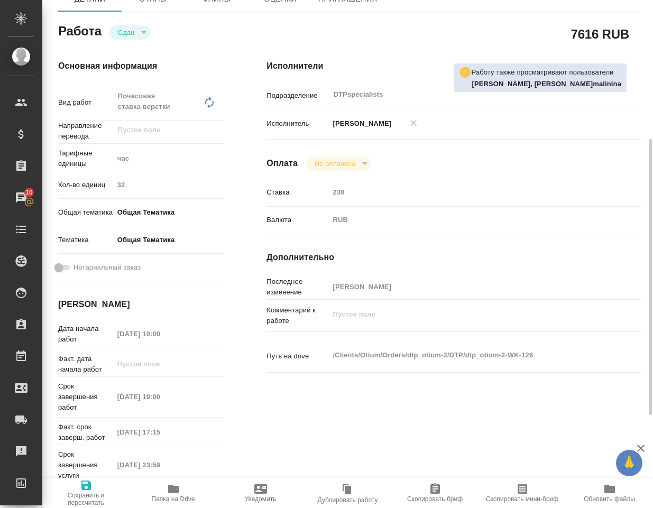
scroll to position [212, 0]
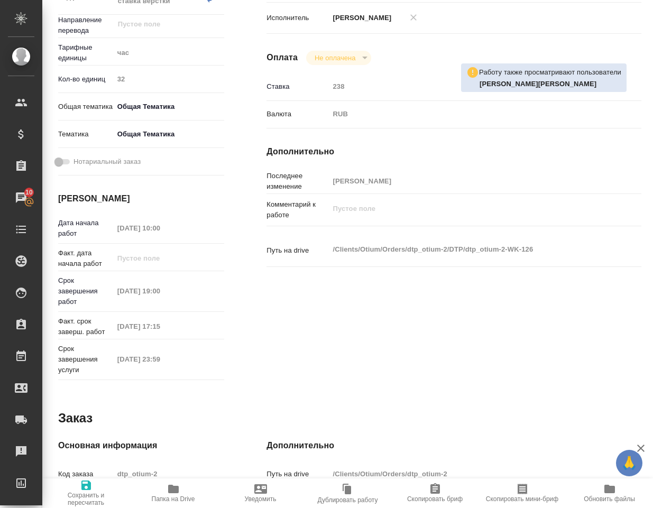
type textarea "x"
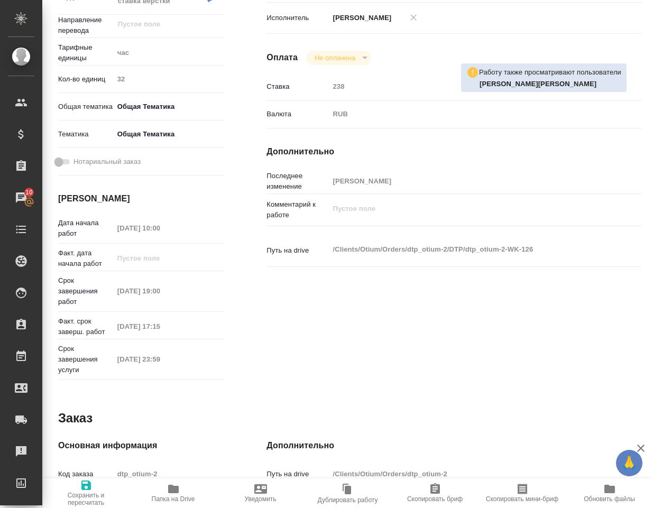
type textarea "x"
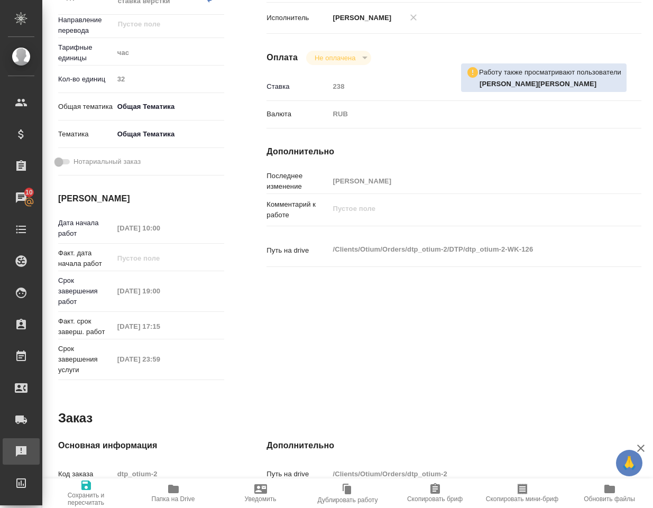
type textarea "x"
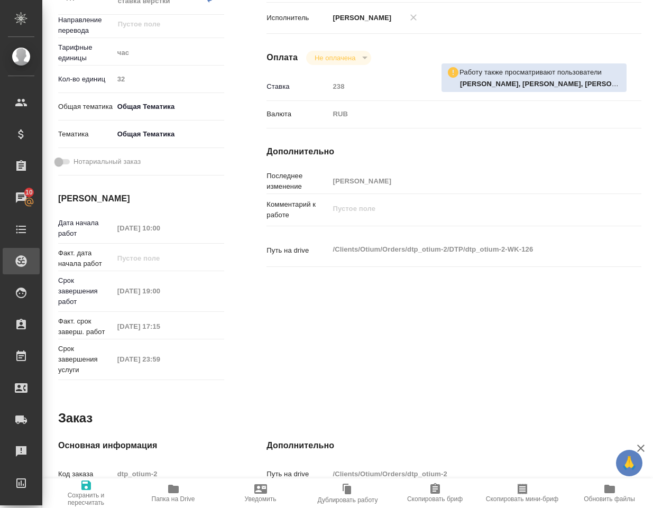
type textarea "x"
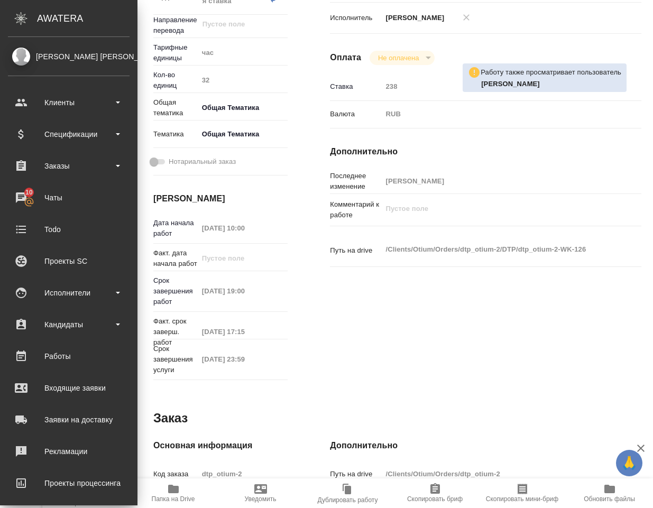
type textarea "x"
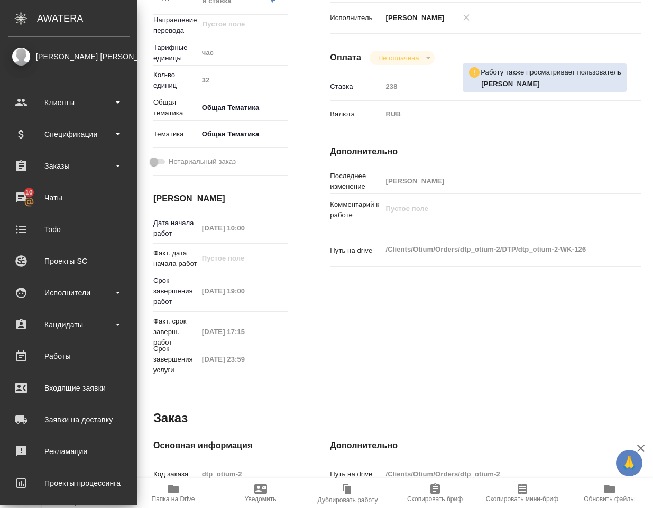
scroll to position [217, 0]
